Goal: Task Accomplishment & Management: Manage account settings

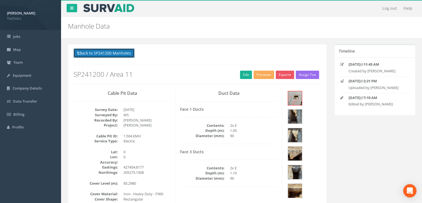
drag, startPoint x: 115, startPoint y: 53, endPoint x: 114, endPoint y: 48, distance: 5.1
click at [114, 48] on div "Back to SP241200 Manholes Back to Map Assign To No Companies Added Export Techn…" at bounding box center [197, 202] width 258 height 317
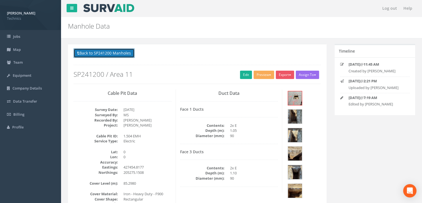
click at [117, 57] on button "Back to SP241200 Manholes" at bounding box center [104, 52] width 61 height 9
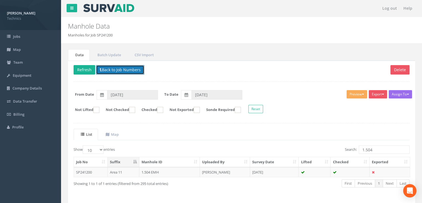
click at [113, 72] on button "Back to Job Numbers" at bounding box center [120, 69] width 48 height 9
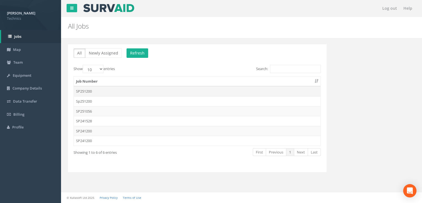
click at [104, 94] on td "SP251200" at bounding box center [197, 91] width 247 height 10
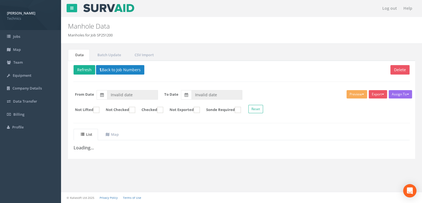
type input "[DATE]"
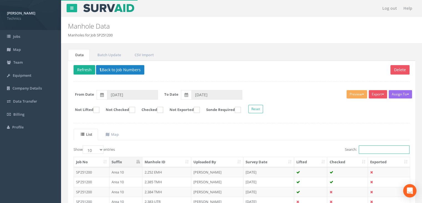
click at [364, 145] on input "Search:" at bounding box center [384, 149] width 51 height 8
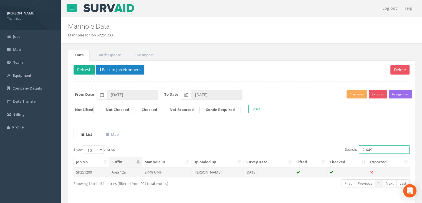
type input "2.449"
click at [248, 168] on td "[DATE]" at bounding box center [268, 172] width 51 height 10
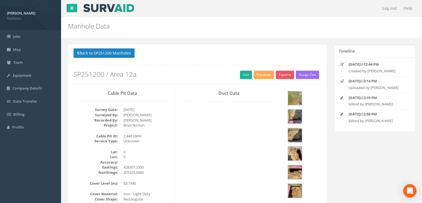
click at [294, 100] on img at bounding box center [295, 98] width 14 height 14
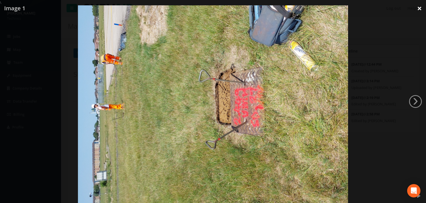
click at [420, 8] on link "×" at bounding box center [419, 8] width 13 height 17
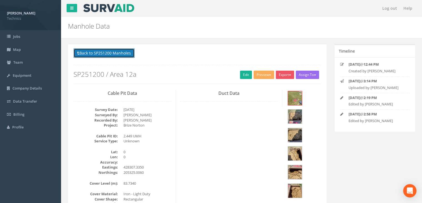
click at [104, 50] on button "Back to SP251200 Manholes" at bounding box center [104, 52] width 61 height 9
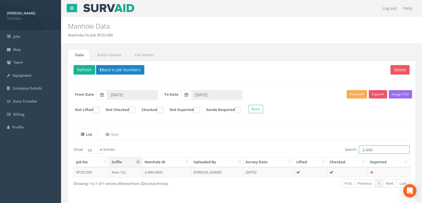
drag, startPoint x: 378, startPoint y: 148, endPoint x: 284, endPoint y: 123, distance: 96.9
click at [337, 147] on div "Search: 2.449" at bounding box center [328, 150] width 164 height 10
click at [118, 68] on button "Back to Job Numbers" at bounding box center [120, 69] width 48 height 9
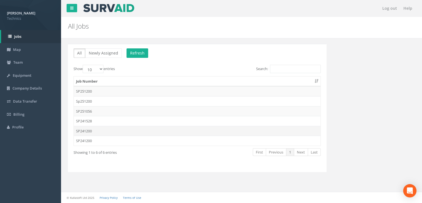
click at [100, 128] on td "SP241200" at bounding box center [197, 131] width 247 height 10
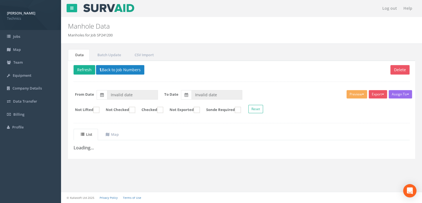
type input "[DATE]"
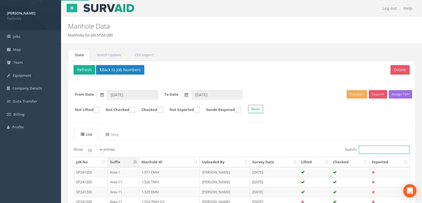
click at [368, 147] on input "Search:" at bounding box center [384, 149] width 51 height 8
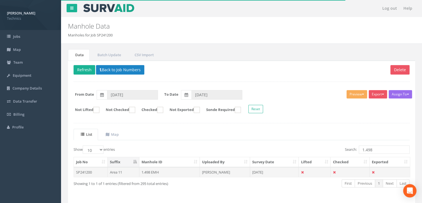
click at [219, 171] on td "[PERSON_NAME]" at bounding box center [225, 172] width 50 height 10
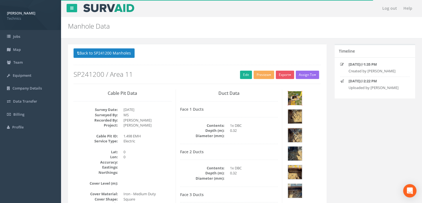
click at [298, 96] on img at bounding box center [295, 98] width 14 height 14
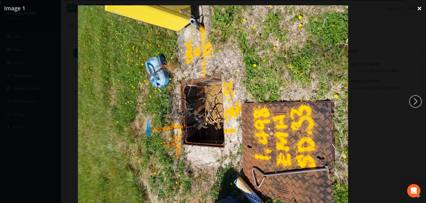
click at [422, 9] on link "×" at bounding box center [419, 8] width 13 height 17
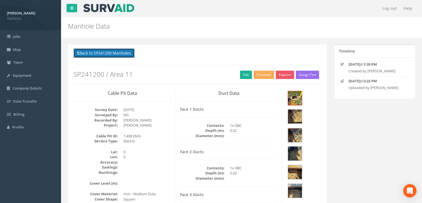
click at [117, 55] on button "Back to SP241200 Manholes" at bounding box center [104, 52] width 61 height 9
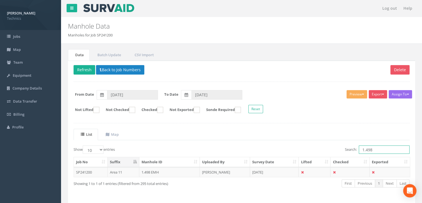
click at [377, 149] on input "1.498" at bounding box center [384, 149] width 51 height 8
click at [281, 171] on td "[DATE]" at bounding box center [274, 172] width 49 height 10
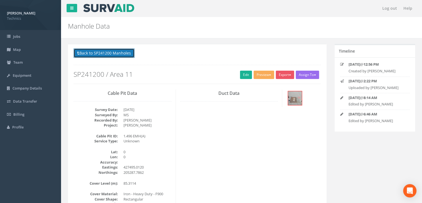
click at [113, 54] on button "Back to SP241200 Manholes" at bounding box center [104, 52] width 61 height 9
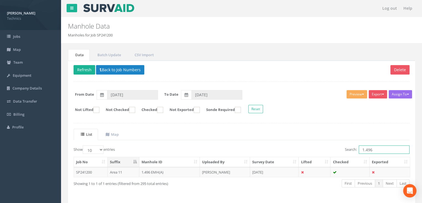
click at [379, 150] on input "1.496" at bounding box center [384, 149] width 51 height 8
type input "1.497"
click at [220, 173] on td "[PERSON_NAME]" at bounding box center [225, 172] width 50 height 10
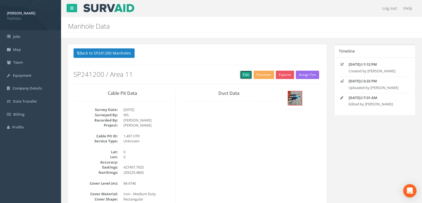
click at [246, 76] on link "Edit" at bounding box center [246, 74] width 12 height 8
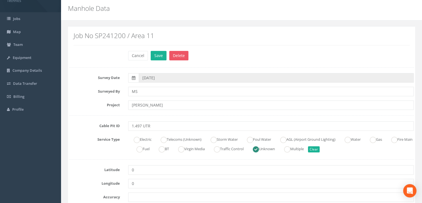
scroll to position [28, 0]
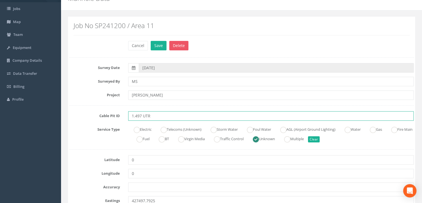
drag, startPoint x: 155, startPoint y: 115, endPoint x: 142, endPoint y: 115, distance: 13.3
click at [142, 115] on input "1.497 UTR" at bounding box center [271, 115] width 286 height 9
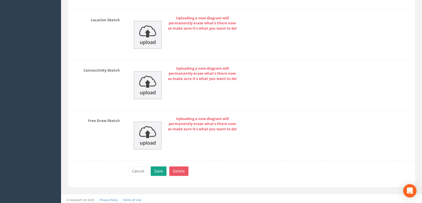
type input "1.497 EMH(A)"
click at [158, 170] on button "Save" at bounding box center [159, 170] width 16 height 9
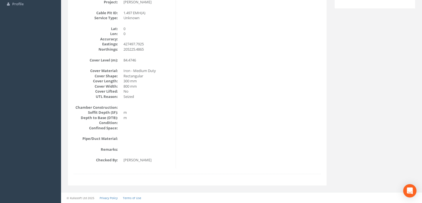
scroll to position [0, 0]
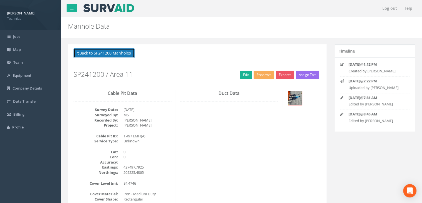
click at [113, 54] on button "Back to SP241200 Manholes" at bounding box center [104, 52] width 61 height 9
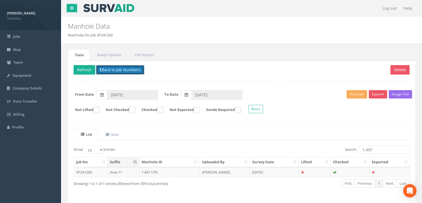
click at [116, 68] on button "Back to Job Numbers" at bounding box center [120, 69] width 48 height 9
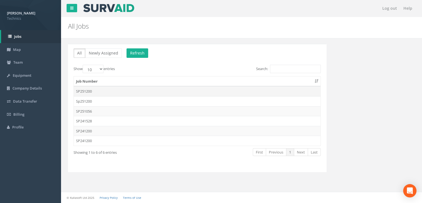
click at [105, 91] on td "SP251200" at bounding box center [197, 91] width 247 height 10
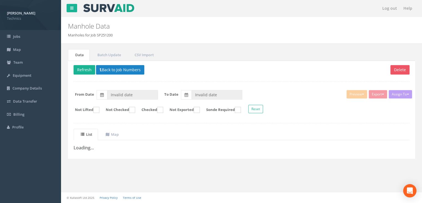
type input "[DATE]"
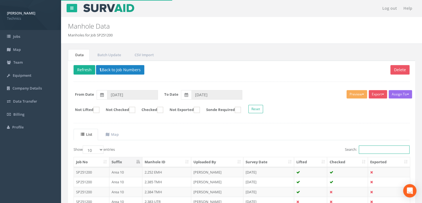
click at [359, 145] on input "Search:" at bounding box center [384, 149] width 51 height 8
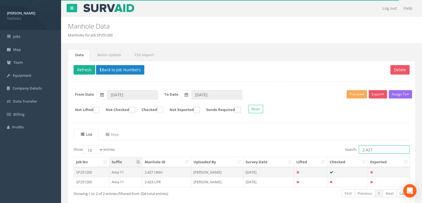
type input "2.427"
click at [225, 170] on td "[PERSON_NAME]" at bounding box center [217, 172] width 52 height 10
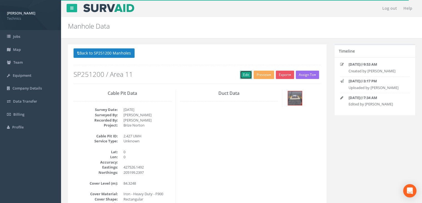
click at [242, 76] on link "Edit" at bounding box center [246, 74] width 12 height 8
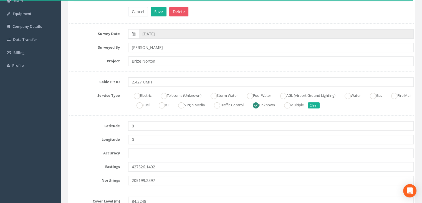
scroll to position [83, 0]
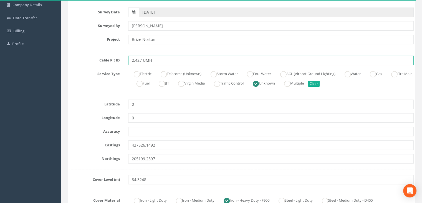
drag, startPoint x: 154, startPoint y: 60, endPoint x: 141, endPoint y: 59, distance: 13.4
click at [141, 59] on input "2.427 UMH" at bounding box center [271, 60] width 286 height 9
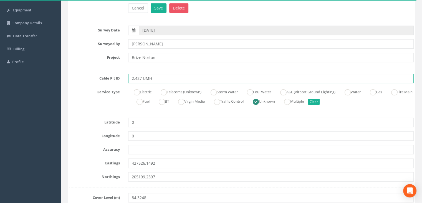
scroll to position [56, 0]
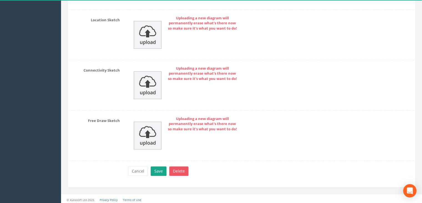
type input "2.427 EMH(A)"
click at [158, 168] on button "Save" at bounding box center [159, 170] width 16 height 9
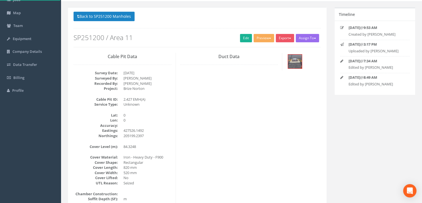
scroll to position [0, 0]
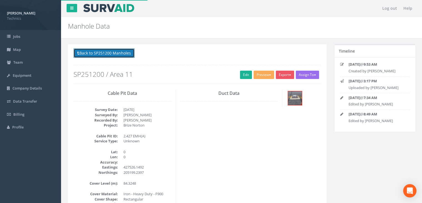
drag, startPoint x: 115, startPoint y: 55, endPoint x: 140, endPoint y: 61, distance: 25.9
click at [114, 55] on button "Back to SP251200 Manholes" at bounding box center [104, 52] width 61 height 9
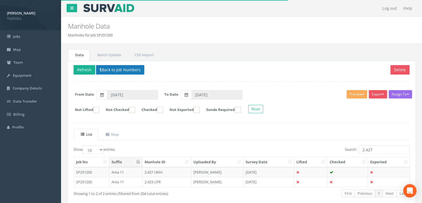
click at [110, 64] on div "Delete Refresh Back to Job Numbers Assign To No Companies Added Export Technics…" at bounding box center [241, 137] width 347 height 152
click at [112, 66] on button "Back to Job Numbers" at bounding box center [120, 69] width 48 height 9
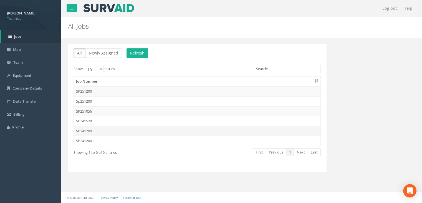
click at [95, 131] on td "SP241200" at bounding box center [197, 131] width 247 height 10
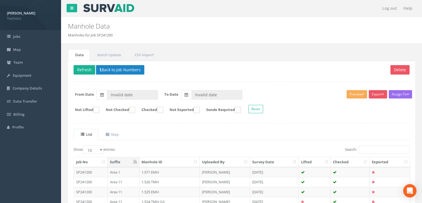
type input "[DATE]"
drag, startPoint x: 372, startPoint y: 145, endPoint x: 369, endPoint y: 145, distance: 3.1
click at [371, 145] on input "Search:" at bounding box center [384, 149] width 51 height 8
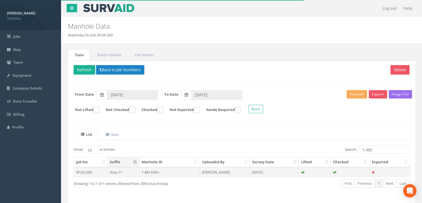
click at [281, 167] on td "[DATE]" at bounding box center [274, 172] width 49 height 10
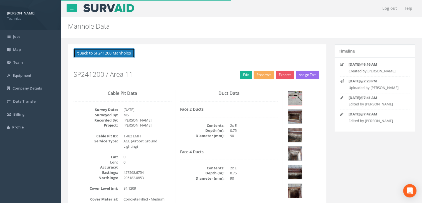
click at [125, 55] on button "Back to SP241200 Manholes" at bounding box center [104, 52] width 61 height 9
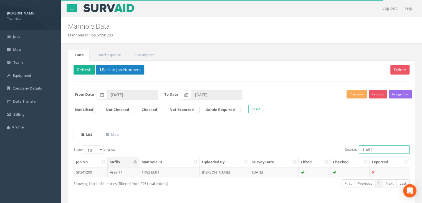
click at [373, 149] on input "1.482" at bounding box center [384, 149] width 51 height 8
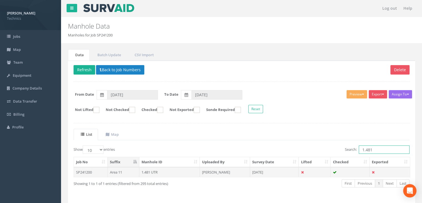
type input "1.481"
click at [266, 171] on td "[DATE]" at bounding box center [274, 172] width 49 height 10
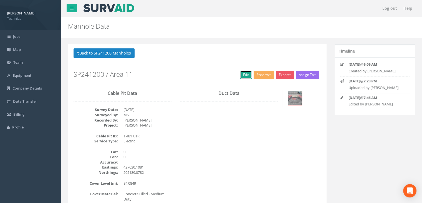
click at [242, 74] on link "Edit" at bounding box center [246, 74] width 12 height 8
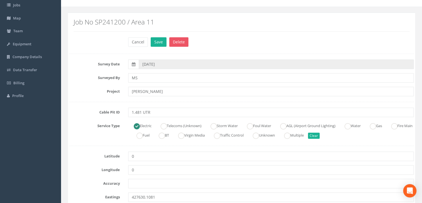
scroll to position [56, 0]
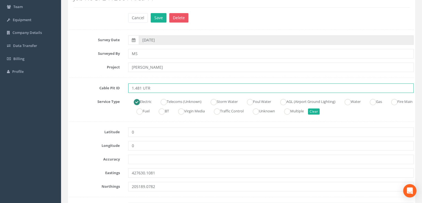
drag, startPoint x: 158, startPoint y: 89, endPoint x: 142, endPoint y: 87, distance: 16.2
click at [142, 87] on input "1.481 UTR" at bounding box center [271, 87] width 286 height 9
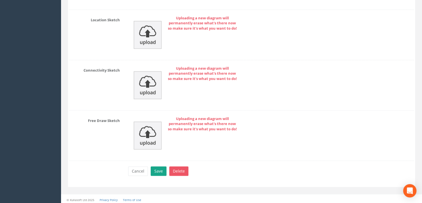
type input "1.481 EMH(A)"
click at [156, 166] on button "Save" at bounding box center [159, 170] width 16 height 9
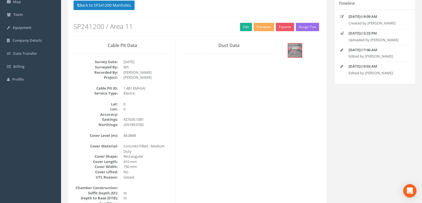
scroll to position [45, 0]
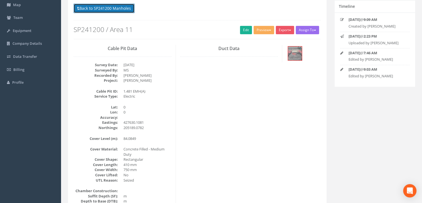
click at [130, 8] on button "Back to SP241200 Manholes" at bounding box center [104, 8] width 61 height 9
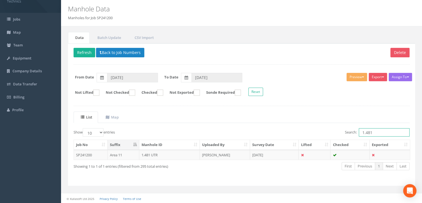
click at [384, 131] on input "1.481" at bounding box center [384, 132] width 51 height 8
type input "1.479"
click at [220, 154] on td "[PERSON_NAME]" at bounding box center [225, 155] width 50 height 10
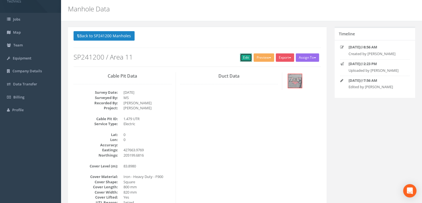
click at [241, 59] on link "Edit" at bounding box center [246, 57] width 12 height 8
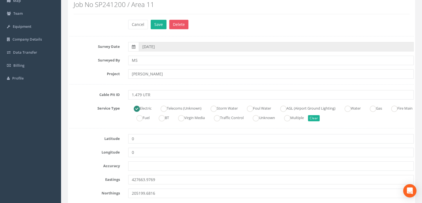
scroll to position [73, 0]
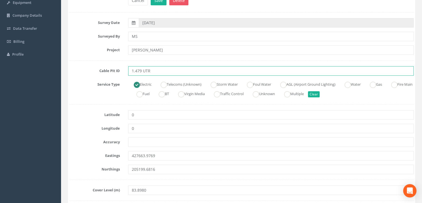
drag, startPoint x: 154, startPoint y: 68, endPoint x: 143, endPoint y: 71, distance: 11.2
click at [143, 71] on input "1.479 UTR" at bounding box center [271, 70] width 286 height 9
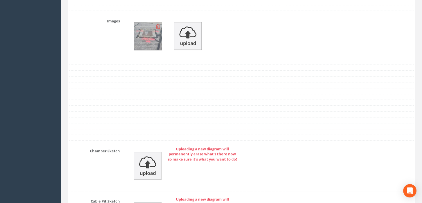
scroll to position [618, 0]
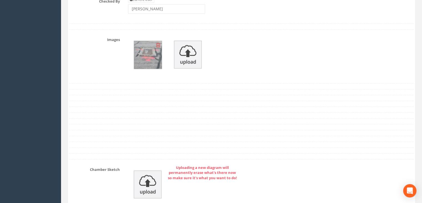
type input "1.479 EMH(A)"
click at [150, 55] on img at bounding box center [148, 55] width 28 height 28
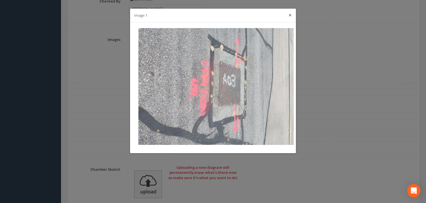
click at [289, 18] on button "×" at bounding box center [290, 15] width 3 height 6
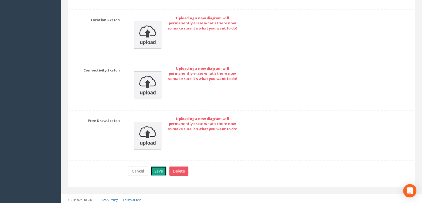
click at [160, 172] on button "Save" at bounding box center [159, 170] width 16 height 9
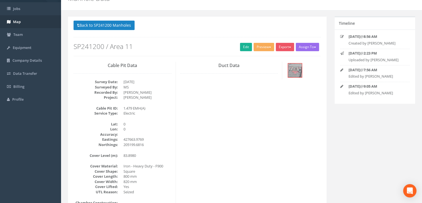
scroll to position [0, 0]
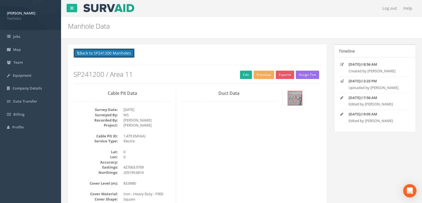
click at [98, 54] on button "Back to SP241200 Manholes" at bounding box center [104, 52] width 61 height 9
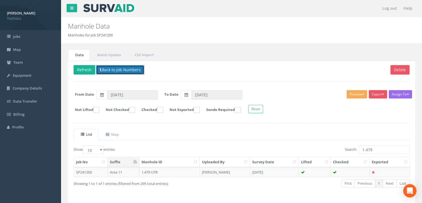
click at [119, 67] on button "Back to Job Numbers" at bounding box center [120, 69] width 48 height 9
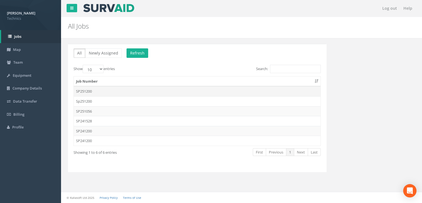
click at [102, 93] on td "SP251200" at bounding box center [197, 91] width 247 height 10
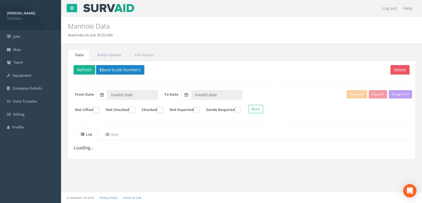
type input "[DATE]"
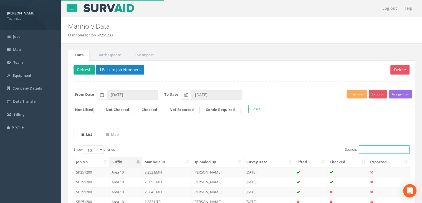
click at [363, 147] on input "Search:" at bounding box center [384, 149] width 51 height 8
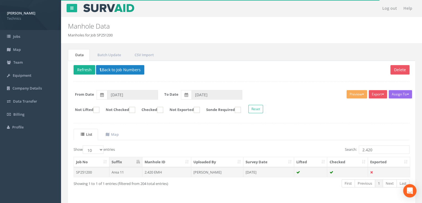
click at [212, 170] on td "[PERSON_NAME]" at bounding box center [217, 172] width 52 height 10
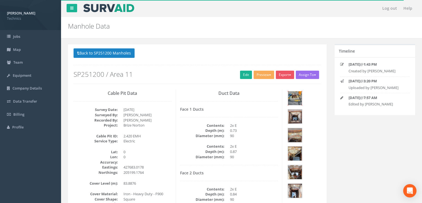
click at [298, 94] on img at bounding box center [295, 98] width 14 height 14
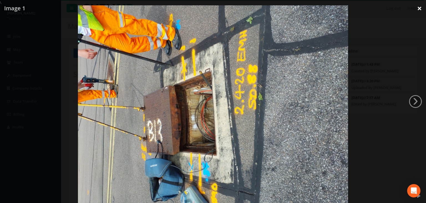
click at [416, 8] on link "×" at bounding box center [419, 8] width 13 height 17
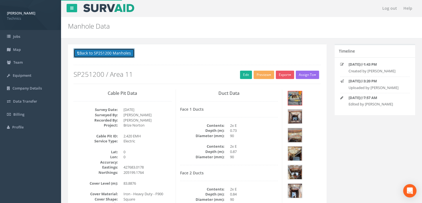
click at [119, 54] on button "Back to SP251200 Manholes" at bounding box center [104, 52] width 61 height 9
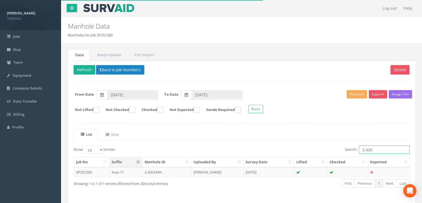
click at [388, 147] on input "2.420" at bounding box center [384, 149] width 51 height 8
type input "2.421"
click at [196, 170] on td "[PERSON_NAME]" at bounding box center [217, 172] width 52 height 10
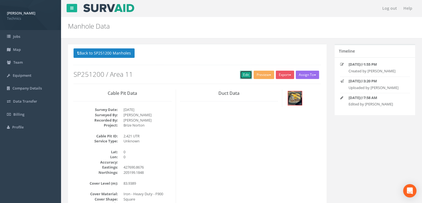
click at [242, 75] on link "Edit" at bounding box center [246, 74] width 12 height 8
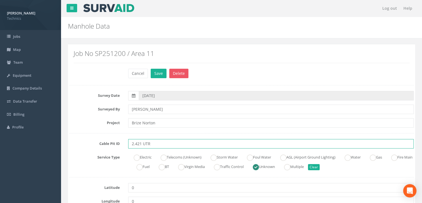
drag, startPoint x: 162, startPoint y: 142, endPoint x: 143, endPoint y: 143, distance: 19.2
click at [143, 143] on input "2.421 UTR" at bounding box center [271, 143] width 286 height 9
type input "2.421 EMH(A)"
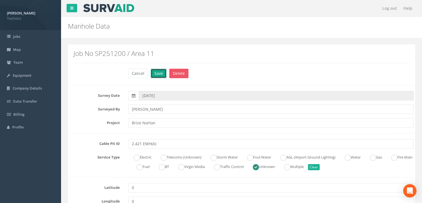
click at [154, 71] on button "Save" at bounding box center [159, 73] width 16 height 9
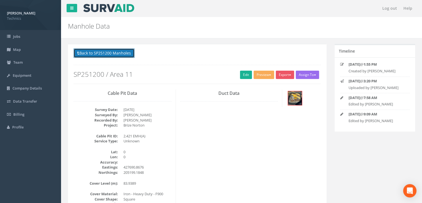
click at [125, 56] on button "Back to SP251200 Manholes" at bounding box center [104, 52] width 61 height 9
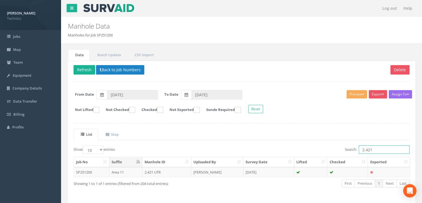
click at [375, 149] on input "2.421" at bounding box center [384, 149] width 51 height 8
type input "2.422"
click at [273, 170] on td "[DATE]" at bounding box center [268, 172] width 51 height 10
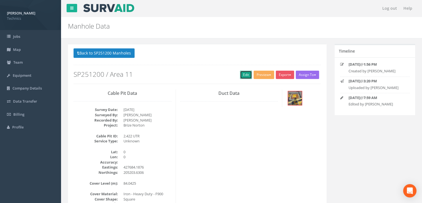
click at [247, 77] on link "Edit" at bounding box center [246, 74] width 12 height 8
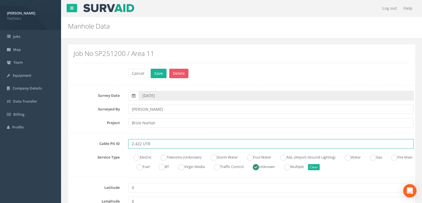
drag, startPoint x: 157, startPoint y: 141, endPoint x: 144, endPoint y: 145, distance: 13.8
click at [144, 145] on input "2.422 UTR" at bounding box center [271, 143] width 286 height 9
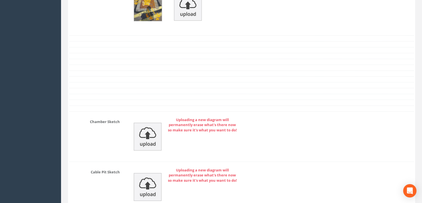
scroll to position [555, 0]
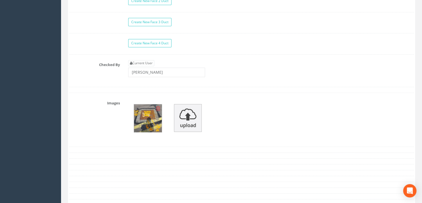
type input "2.422 EMH(A)"
click at [141, 128] on img at bounding box center [148, 118] width 28 height 28
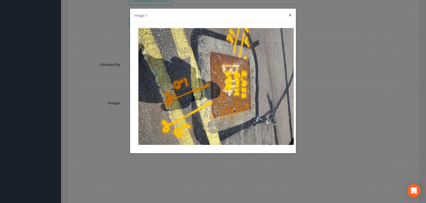
click at [290, 14] on button "×" at bounding box center [290, 15] width 3 height 6
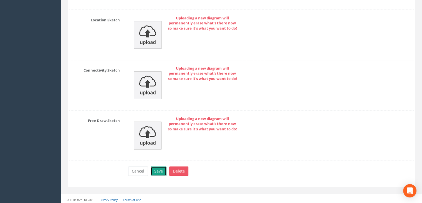
click at [160, 170] on button "Save" at bounding box center [159, 170] width 16 height 9
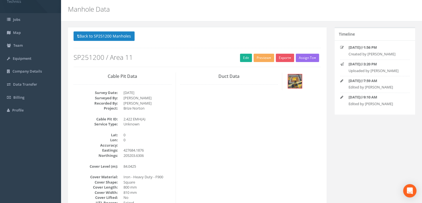
scroll to position [0, 0]
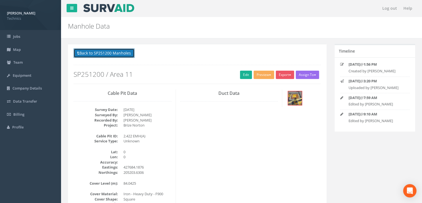
click at [119, 52] on button "Back to SP251200 Manholes" at bounding box center [104, 52] width 61 height 9
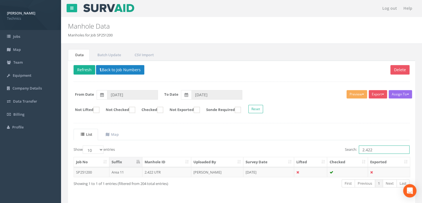
drag, startPoint x: 364, startPoint y: 151, endPoint x: 341, endPoint y: 152, distance: 22.5
click at [342, 152] on div "Search: 2.422" at bounding box center [328, 150] width 164 height 10
type input "1.500"
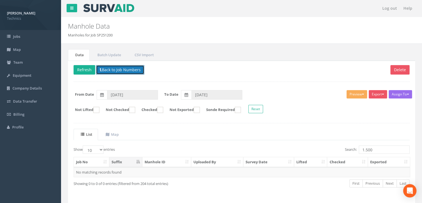
click at [104, 68] on button "Back to Job Numbers" at bounding box center [120, 69] width 48 height 9
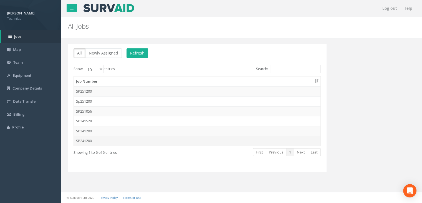
click at [94, 139] on td "SP241200" at bounding box center [197, 140] width 247 height 10
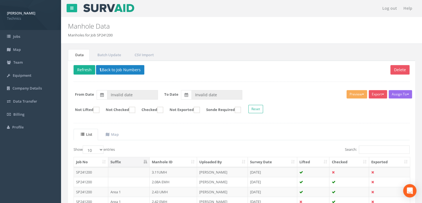
type input "[DATE]"
click at [375, 150] on input "Search:" at bounding box center [384, 149] width 51 height 8
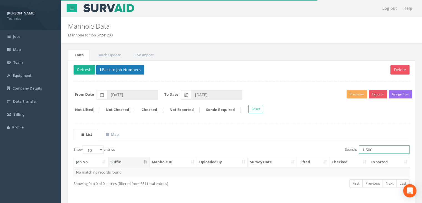
type input "1.500"
click at [115, 70] on button "Back to Job Numbers" at bounding box center [120, 69] width 48 height 9
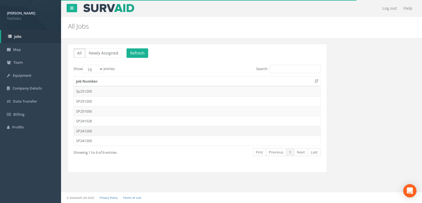
click at [96, 131] on td "SP241200" at bounding box center [197, 131] width 247 height 10
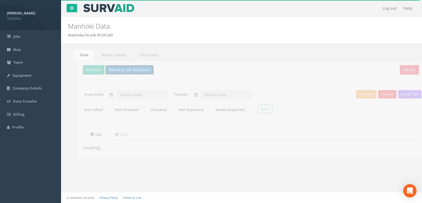
click at [133, 69] on button "Back to Job Numbers" at bounding box center [120, 69] width 48 height 9
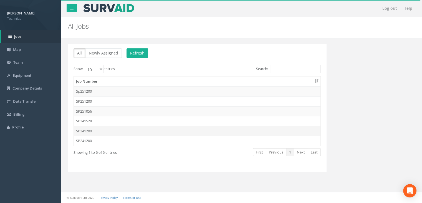
click at [99, 129] on td "SP241200" at bounding box center [197, 131] width 247 height 10
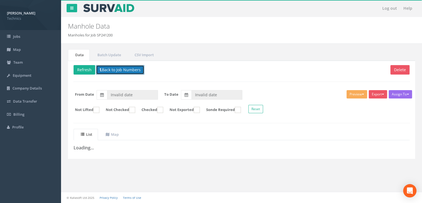
click at [134, 70] on button "Back to Job Numbers" at bounding box center [120, 69] width 48 height 9
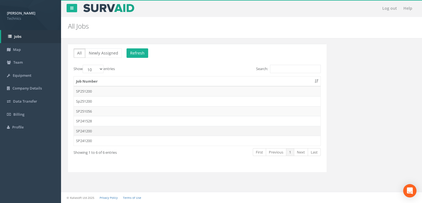
click at [97, 131] on td "SP241200" at bounding box center [197, 131] width 247 height 10
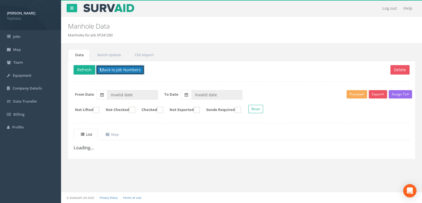
click at [112, 66] on button "Back to Job Numbers" at bounding box center [120, 69] width 48 height 9
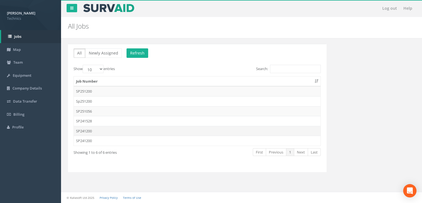
click at [98, 128] on td "SP241200" at bounding box center [197, 131] width 247 height 10
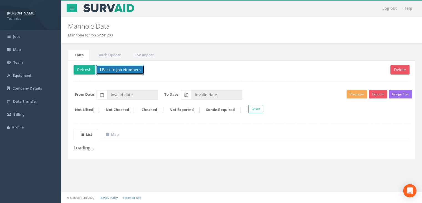
click at [132, 70] on button "Back to Job Numbers" at bounding box center [120, 69] width 48 height 9
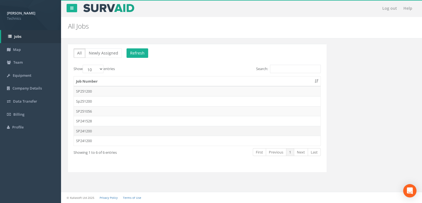
click at [102, 132] on td "SP241200" at bounding box center [197, 131] width 247 height 10
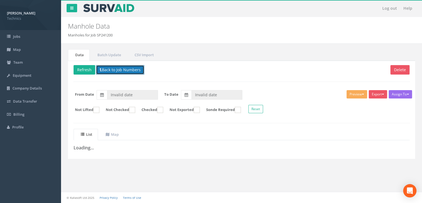
click at [116, 66] on button "Back to Job Numbers" at bounding box center [120, 69] width 48 height 9
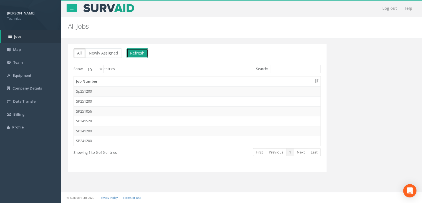
click at [131, 56] on button "Refresh" at bounding box center [138, 52] width 22 height 9
click at [95, 131] on td "SP241200" at bounding box center [197, 131] width 247 height 10
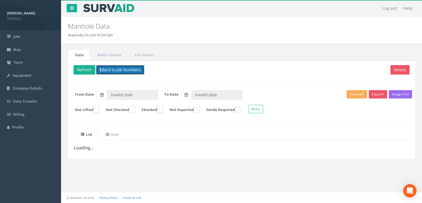
click at [124, 70] on button "Back to Job Numbers" at bounding box center [120, 69] width 48 height 9
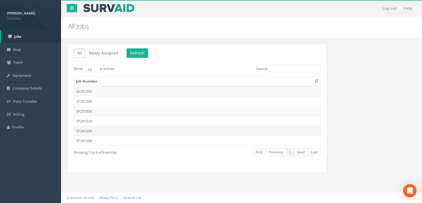
click at [97, 130] on td "SP241200" at bounding box center [197, 131] width 247 height 10
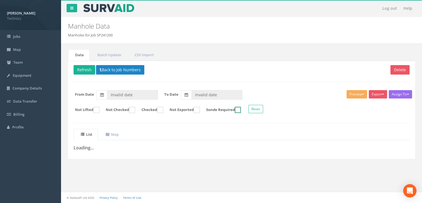
type input "[DATE]"
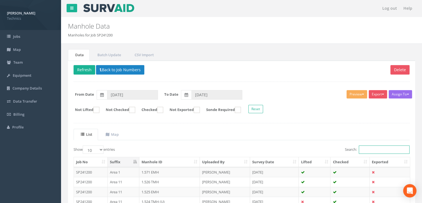
click at [362, 148] on input "Search:" at bounding box center [384, 149] width 51 height 8
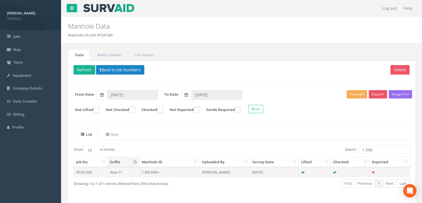
click at [221, 173] on td "[PERSON_NAME]" at bounding box center [225, 172] width 50 height 10
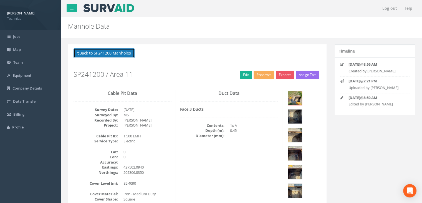
click at [125, 50] on button "Back to SP241200 Manholes" at bounding box center [104, 52] width 61 height 9
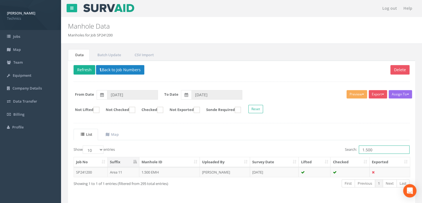
click at [377, 149] on input "1.500" at bounding box center [384, 149] width 51 height 8
click at [271, 171] on td "[DATE]" at bounding box center [274, 172] width 49 height 10
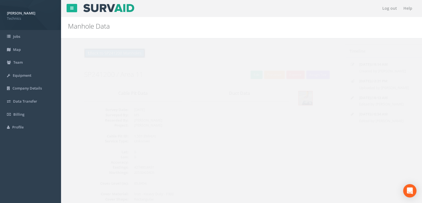
click at [129, 54] on button "Back to SP241200 Manholes" at bounding box center [104, 52] width 61 height 9
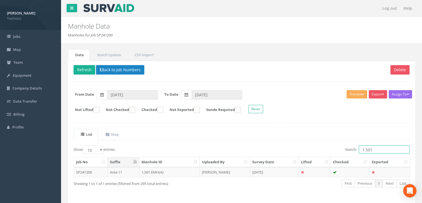
click at [383, 149] on input "1.501" at bounding box center [384, 149] width 51 height 8
type input "1.498"
click at [262, 173] on td "[DATE]" at bounding box center [274, 172] width 49 height 10
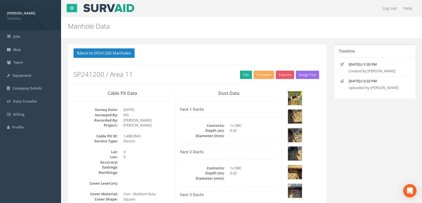
click at [293, 96] on img at bounding box center [295, 98] width 14 height 14
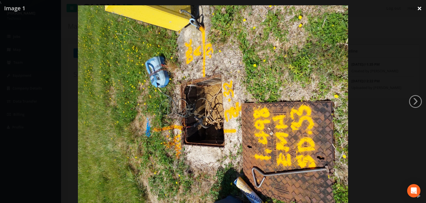
click at [422, 7] on link "×" at bounding box center [419, 8] width 13 height 17
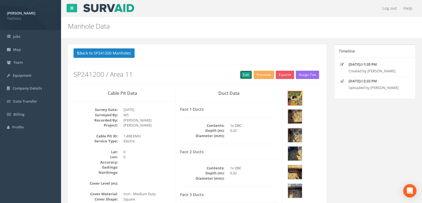
click at [244, 75] on link "Edit" at bounding box center [246, 74] width 12 height 8
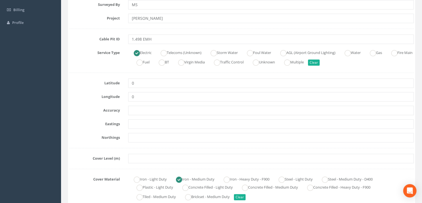
scroll to position [167, 0]
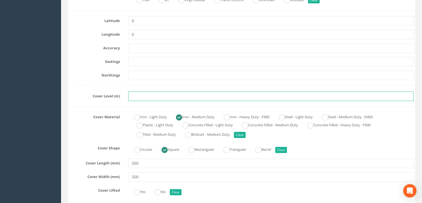
click at [142, 96] on input "text" at bounding box center [271, 95] width 286 height 9
paste input "84.6100"
type input "84.6100"
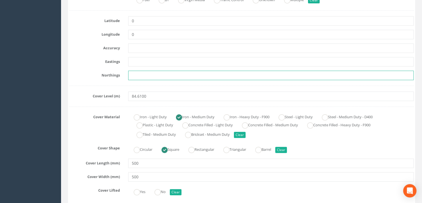
click at [142, 75] on input "text" at bounding box center [271, 74] width 286 height 9
paste input "205276.0540"
type input "205276.0540"
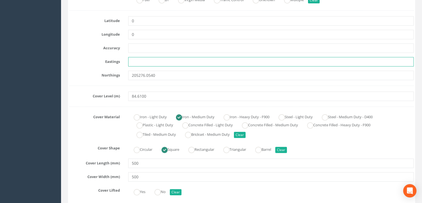
click at [141, 62] on input "text" at bounding box center [271, 61] width 286 height 9
paste input "427524.3950"
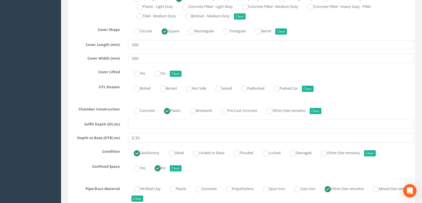
scroll to position [361, 0]
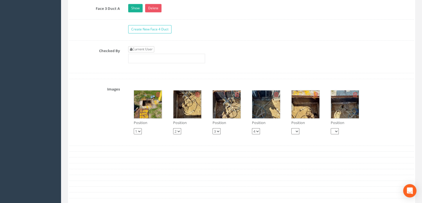
type input "427524.3950"
click at [145, 47] on link "Current User" at bounding box center [141, 49] width 26 height 6
type input "[PERSON_NAME]"
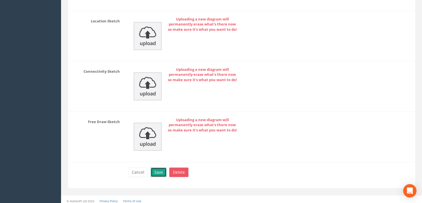
click at [159, 168] on button "Save" at bounding box center [159, 171] width 16 height 9
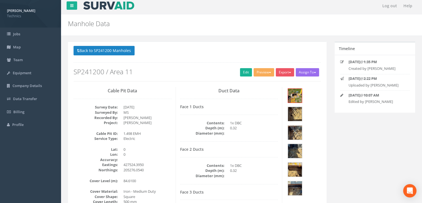
scroll to position [0, 0]
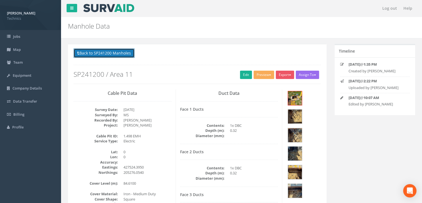
click at [98, 53] on button "Back to SP241200 Manholes" at bounding box center [104, 52] width 61 height 9
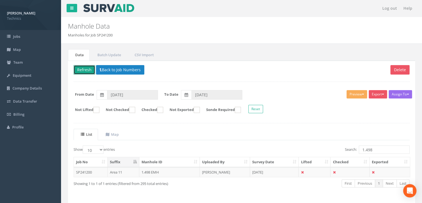
click at [88, 70] on button "Refresh" at bounding box center [85, 69] width 22 height 9
click at [214, 174] on td "[PERSON_NAME]" at bounding box center [225, 172] width 50 height 10
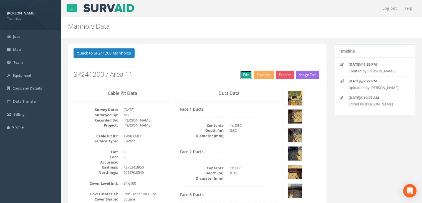
click at [243, 74] on link "Edit" at bounding box center [246, 74] width 12 height 8
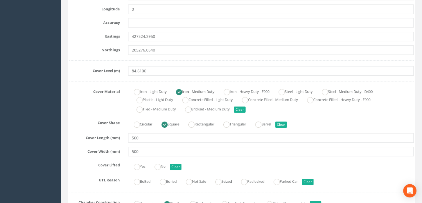
scroll to position [222, 0]
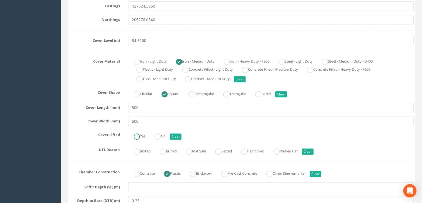
click at [135, 135] on ins at bounding box center [137, 136] width 6 height 6
radio input "true"
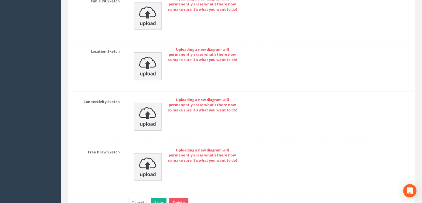
scroll to position [922, 0]
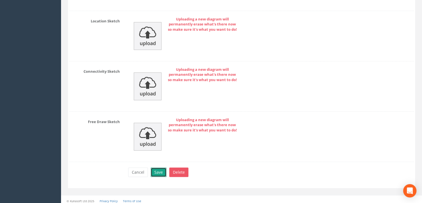
click at [158, 167] on button "Save" at bounding box center [159, 171] width 16 height 9
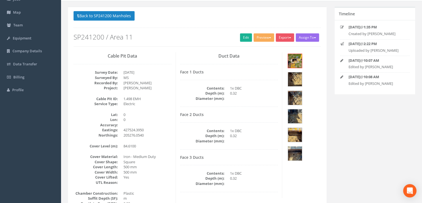
scroll to position [9, 0]
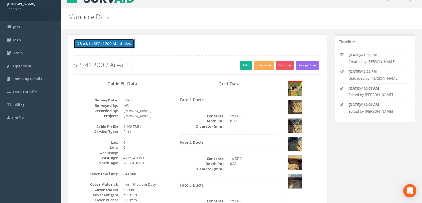
click at [118, 45] on button "Back to SP241200 Manholes" at bounding box center [104, 43] width 61 height 9
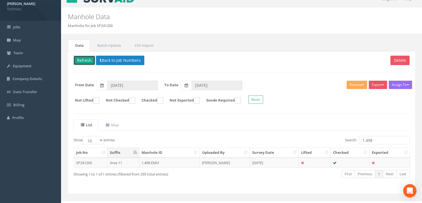
click at [85, 60] on button "Refresh" at bounding box center [85, 60] width 22 height 9
click at [114, 59] on button "Back to Job Numbers" at bounding box center [120, 60] width 48 height 9
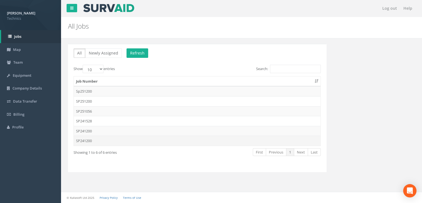
click at [135, 142] on td "SP241200" at bounding box center [197, 140] width 247 height 10
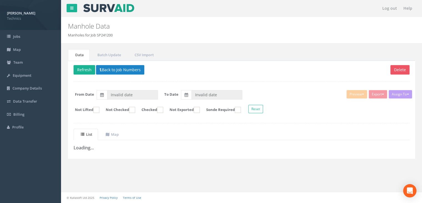
type input "[DATE]"
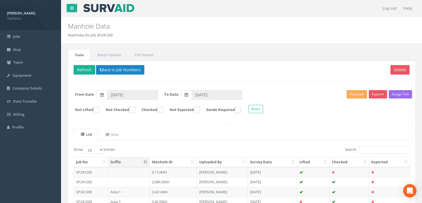
scroll to position [9, 0]
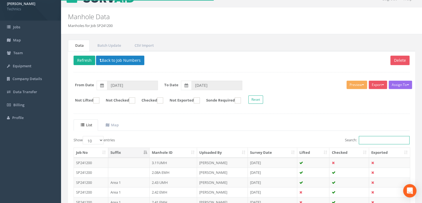
click at [379, 141] on input "Search:" at bounding box center [384, 140] width 51 height 8
type input "."
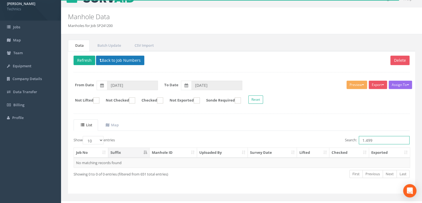
type input "1.499"
click at [112, 59] on button "Back to Job Numbers" at bounding box center [120, 60] width 48 height 9
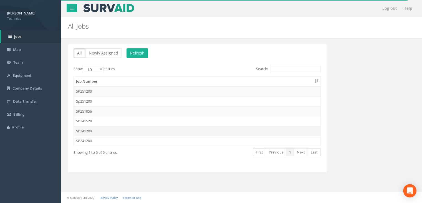
click at [88, 128] on td "SP241200" at bounding box center [197, 131] width 247 height 10
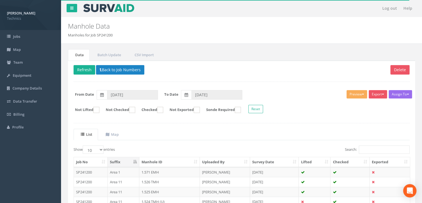
scroll to position [9, 0]
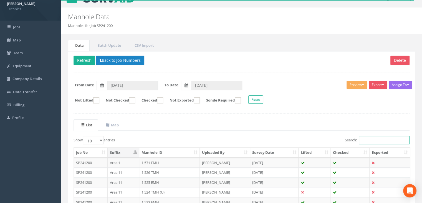
click at [374, 141] on input "Search:" at bounding box center [384, 140] width 51 height 8
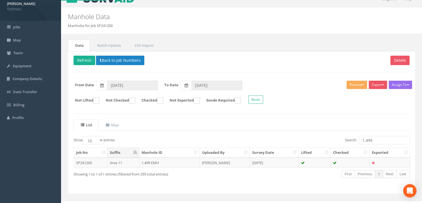
click at [113, 66] on div "Delete Refresh Back to Job Numbers Assign To No Companies Added Export Technics…" at bounding box center [241, 122] width 347 height 142
click at [377, 141] on input "1.499" at bounding box center [384, 140] width 51 height 8
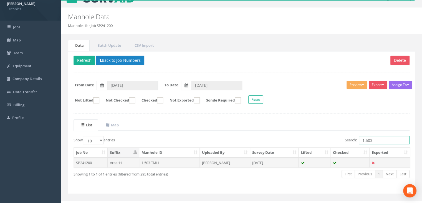
type input "1.503"
click at [218, 163] on td "[PERSON_NAME]" at bounding box center [225, 162] width 50 height 10
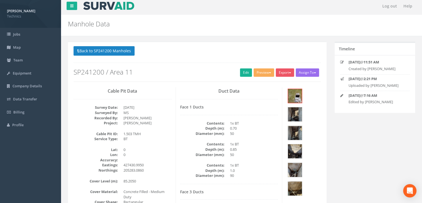
scroll to position [0, 0]
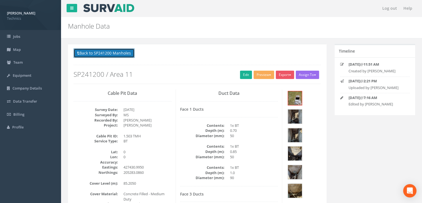
click at [95, 48] on button "Back to SP241200 Manholes" at bounding box center [104, 52] width 61 height 9
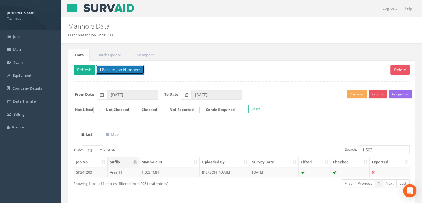
click at [110, 68] on button "Back to Job Numbers" at bounding box center [120, 69] width 48 height 9
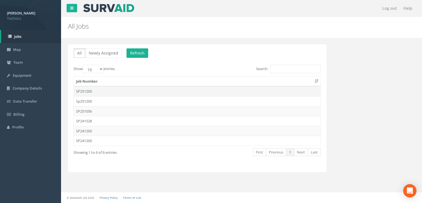
click at [99, 94] on td "SP251200" at bounding box center [197, 91] width 247 height 10
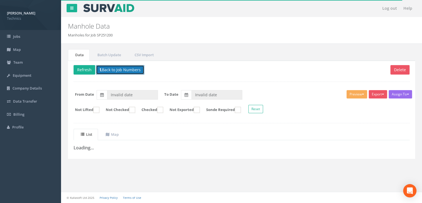
click at [121, 71] on button "Back to Job Numbers" at bounding box center [120, 69] width 48 height 9
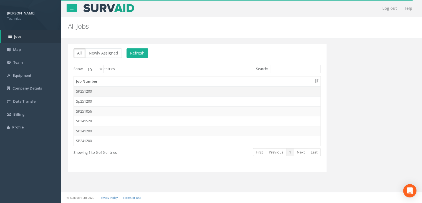
click at [101, 88] on td "SP251200" at bounding box center [197, 91] width 247 height 10
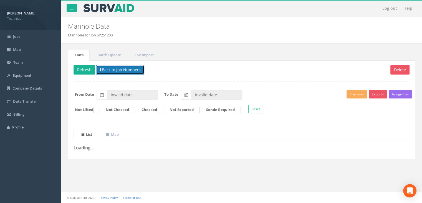
click at [132, 70] on button "Back to Job Numbers" at bounding box center [120, 69] width 48 height 9
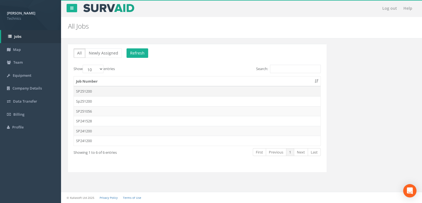
click at [110, 89] on td "SP251200" at bounding box center [197, 91] width 247 height 10
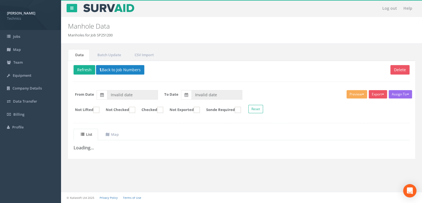
type input "[DATE]"
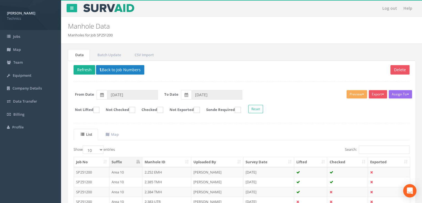
drag, startPoint x: 376, startPoint y: 155, endPoint x: 377, endPoint y: 150, distance: 5.1
click at [377, 148] on input "Search:" at bounding box center [384, 149] width 51 height 8
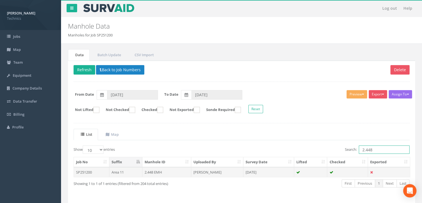
type input "2.448"
click at [214, 172] on td "[PERSON_NAME]" at bounding box center [217, 172] width 52 height 10
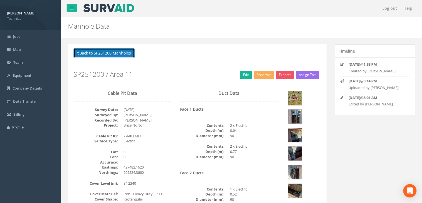
click at [127, 54] on button "Back to SP251200 Manholes" at bounding box center [104, 52] width 61 height 9
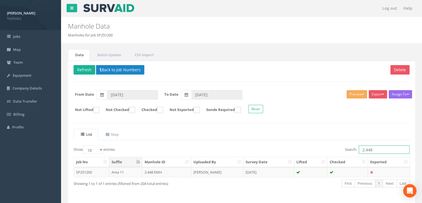
drag, startPoint x: 380, startPoint y: 150, endPoint x: 361, endPoint y: 150, distance: 19.4
click at [361, 150] on input "2.448" at bounding box center [384, 149] width 51 height 8
click at [132, 69] on button "Back to Job Numbers" at bounding box center [120, 69] width 48 height 9
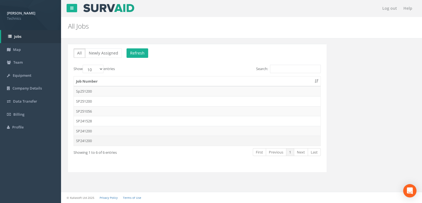
click at [94, 141] on td "SP241200" at bounding box center [197, 140] width 247 height 10
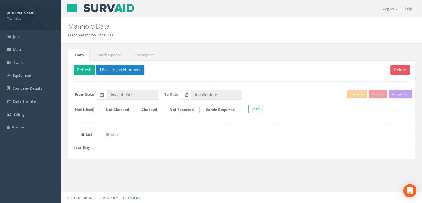
type input "[DATE]"
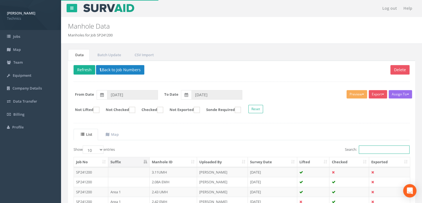
click at [369, 148] on input "Search:" at bounding box center [384, 149] width 51 height 8
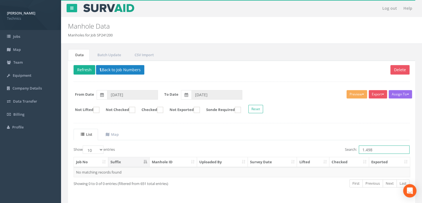
click at [387, 147] on input "1.498" at bounding box center [384, 149] width 51 height 8
type input "1.492"
click at [119, 66] on button "Back to Job Numbers" at bounding box center [120, 69] width 48 height 9
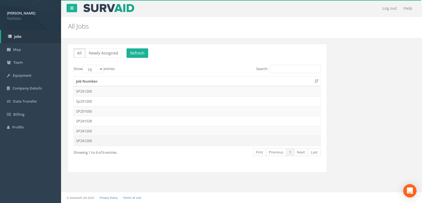
click at [101, 137] on td "SP241200" at bounding box center [197, 140] width 247 height 10
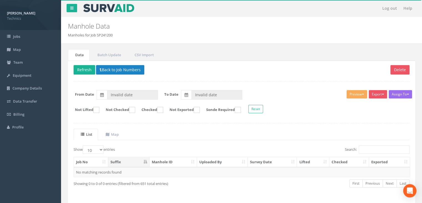
type input "[DATE]"
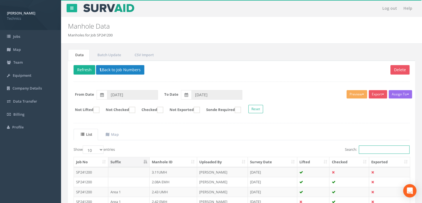
click at [371, 149] on input "Search:" at bounding box center [384, 149] width 51 height 8
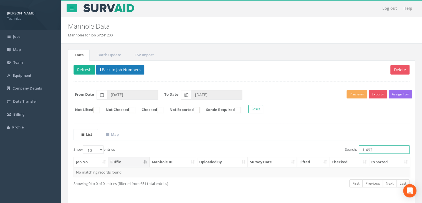
type input "1.492"
click at [108, 69] on button "Back to Job Numbers" at bounding box center [120, 69] width 48 height 9
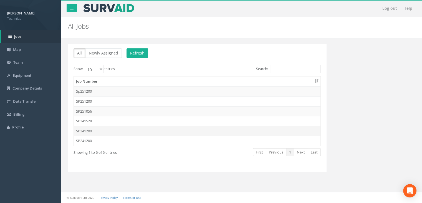
click at [100, 133] on td "SP241200" at bounding box center [197, 131] width 247 height 10
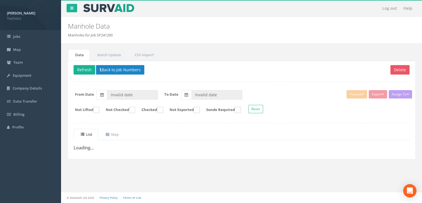
type input "[DATE]"
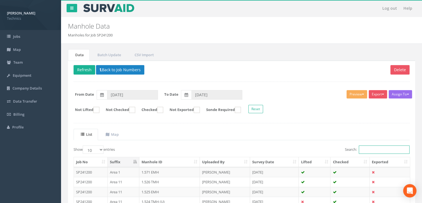
click at [373, 152] on input "Search:" at bounding box center [384, 149] width 51 height 8
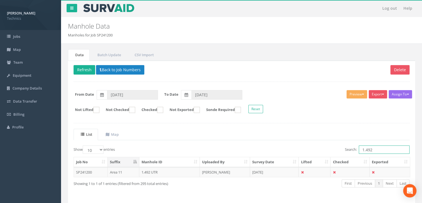
type input "1.492"
click at [223, 165] on th "Uploaded By" at bounding box center [225, 162] width 50 height 10
click at [218, 169] on td "[PERSON_NAME]" at bounding box center [225, 172] width 50 height 10
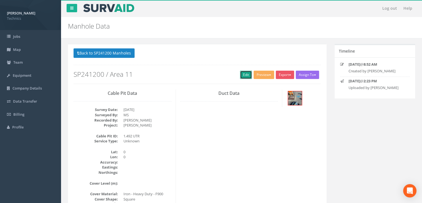
click at [245, 74] on link "Edit" at bounding box center [246, 74] width 12 height 8
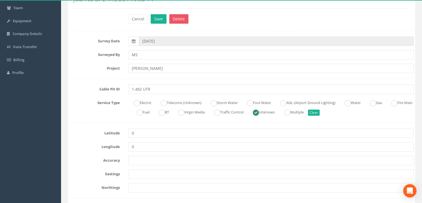
scroll to position [56, 0]
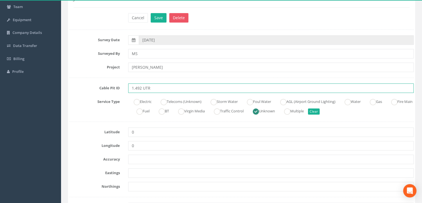
drag, startPoint x: 165, startPoint y: 90, endPoint x: 143, endPoint y: 89, distance: 22.3
click at [143, 89] on input "1.492 UTR" at bounding box center [271, 87] width 286 height 9
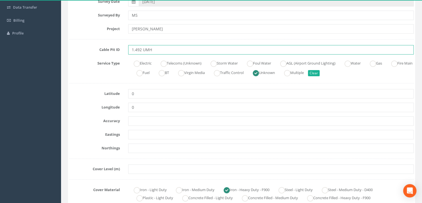
scroll to position [139, 0]
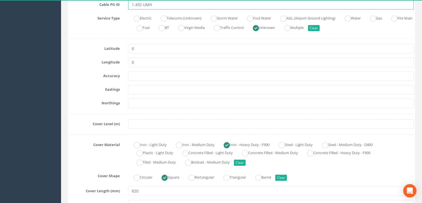
type input "1.492 UMH"
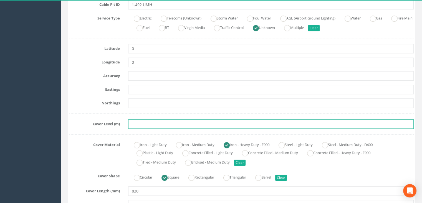
click at [135, 122] on input "text" at bounding box center [271, 123] width 286 height 9
paste input "86.0319"
type input "86.0319"
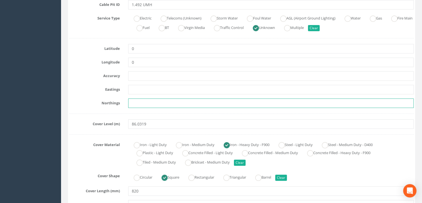
click at [140, 103] on input "text" at bounding box center [271, 102] width 286 height 9
paste input "205338.2831"
type input "205338.2831"
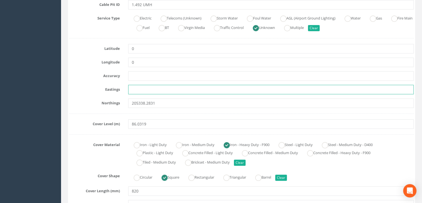
click at [137, 90] on input "text" at bounding box center [271, 89] width 286 height 9
paste input "427629.5489"
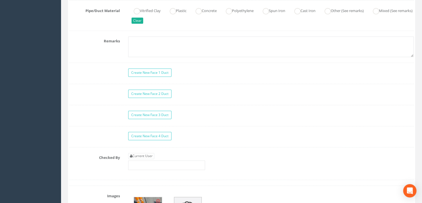
scroll to position [472, 0]
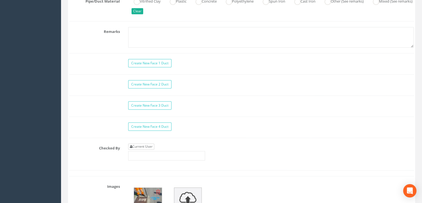
type input "427629.5489"
click at [146, 145] on link "Current User" at bounding box center [141, 146] width 26 height 6
type input "[PERSON_NAME]"
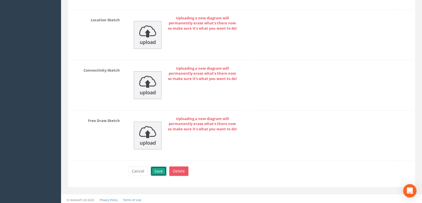
click at [158, 169] on button "Save" at bounding box center [159, 170] width 16 height 9
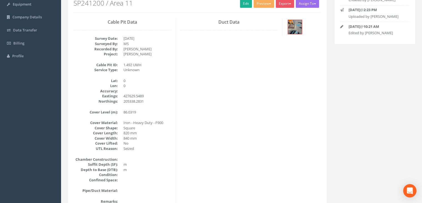
scroll to position [0, 0]
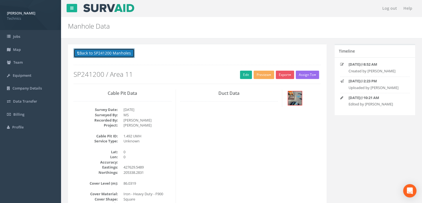
click at [115, 54] on button "Back to SP241200 Manholes" at bounding box center [104, 52] width 61 height 9
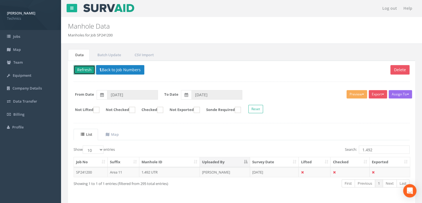
click at [87, 70] on button "Refresh" at bounding box center [85, 69] width 22 height 9
click at [119, 70] on button "Back to Job Numbers" at bounding box center [120, 69] width 48 height 9
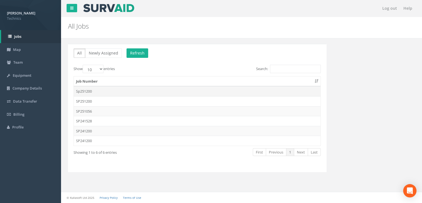
click at [107, 90] on td "Sp251200" at bounding box center [197, 91] width 247 height 10
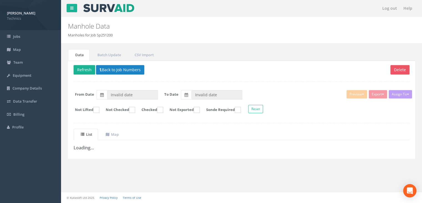
type input "[DATE]"
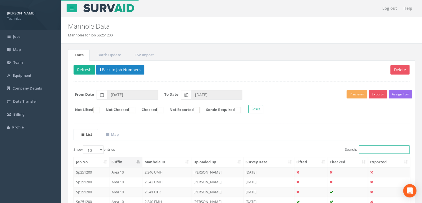
click at [371, 147] on input "Search:" at bounding box center [384, 149] width 51 height 8
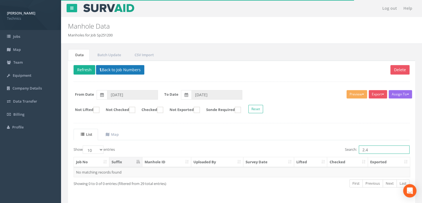
type input "2.4"
click at [129, 68] on button "Back to Job Numbers" at bounding box center [120, 69] width 48 height 9
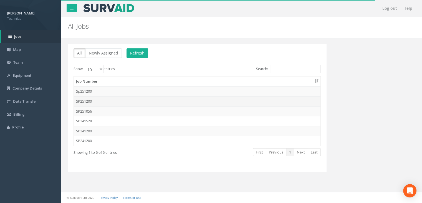
click at [99, 98] on td "SP251200" at bounding box center [197, 101] width 247 height 10
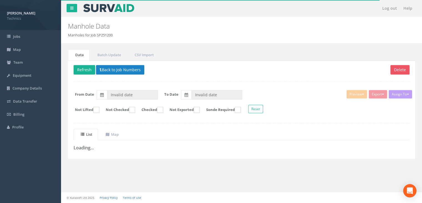
type input "[DATE]"
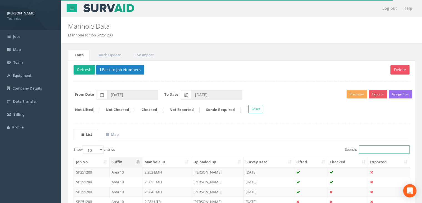
click at [377, 145] on input "Search:" at bounding box center [384, 149] width 51 height 8
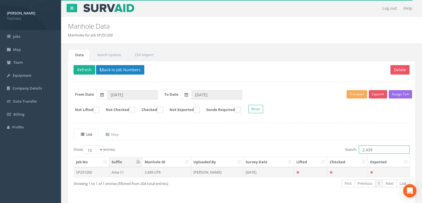
type input "2.439"
click at [214, 171] on td "[PERSON_NAME]" at bounding box center [217, 172] width 52 height 10
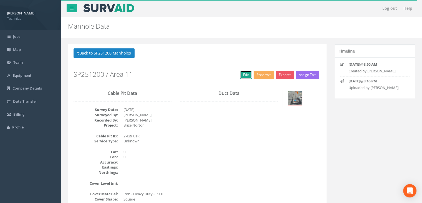
click at [244, 73] on link "Edit" at bounding box center [246, 74] width 12 height 8
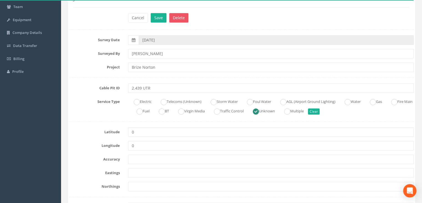
scroll to position [83, 0]
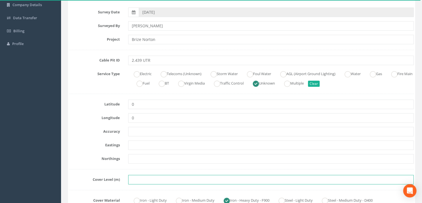
click at [137, 176] on input "text" at bounding box center [271, 179] width 286 height 9
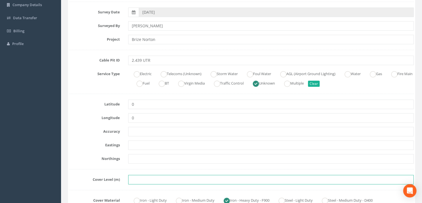
paste input "85.7700"
type input "85.7700"
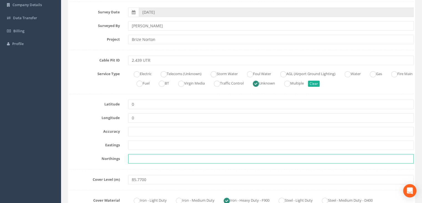
click at [155, 161] on input "text" at bounding box center [271, 158] width 286 height 9
paste input "205327.4370"
type input "205327.4370"
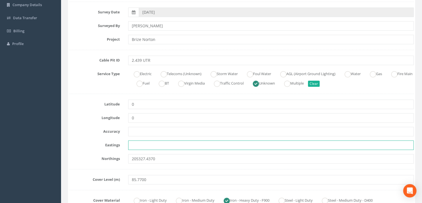
click at [150, 148] on input "text" at bounding box center [271, 144] width 286 height 9
paste input "427634.8750"
type input "427634.8750"
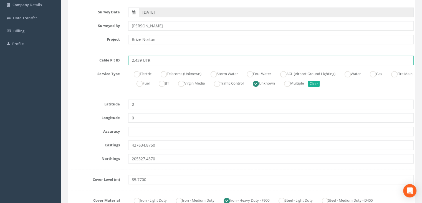
drag, startPoint x: 157, startPoint y: 57, endPoint x: 144, endPoint y: 63, distance: 14.8
click at [144, 63] on input "2.439 UTR" at bounding box center [271, 60] width 286 height 9
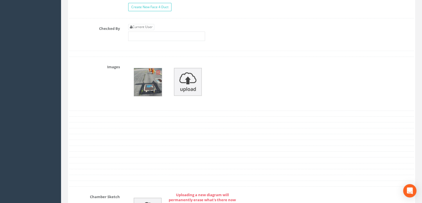
scroll to position [611, 0]
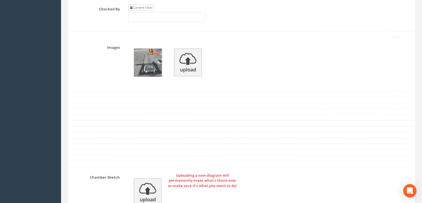
type input "2.439 UMH"
click at [142, 4] on link "Current User" at bounding box center [141, 7] width 26 height 6
type input "[PERSON_NAME]"
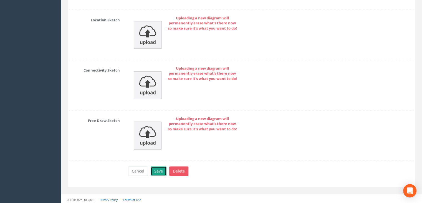
click at [160, 169] on button "Save" at bounding box center [159, 170] width 16 height 9
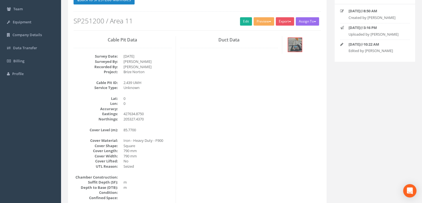
scroll to position [0, 0]
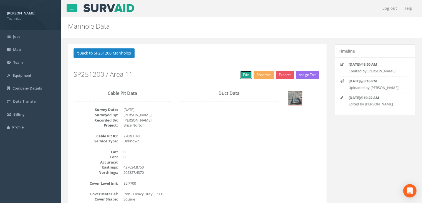
click at [240, 71] on link "Edit" at bounding box center [246, 74] width 12 height 8
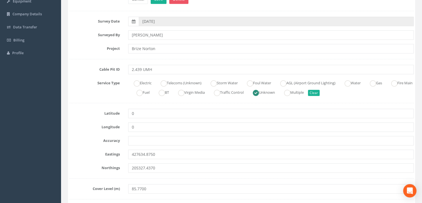
scroll to position [111, 0]
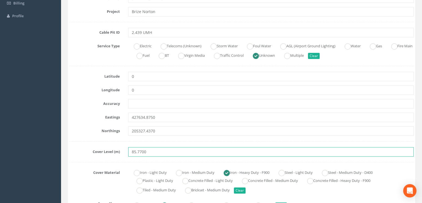
drag, startPoint x: 151, startPoint y: 153, endPoint x: 105, endPoint y: 151, distance: 46.1
click at [105, 151] on div "Cover Level (m) 85.7700" at bounding box center [241, 151] width 353 height 9
paste input "443"
type input "85.7443"
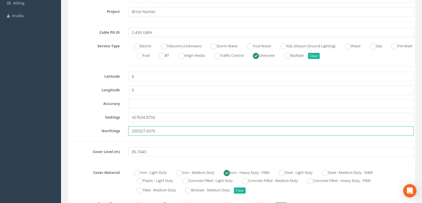
click at [144, 132] on input "205327.4370" at bounding box center [271, 130] width 286 height 9
click at [159, 128] on input "205327.4370" at bounding box center [271, 130] width 286 height 9
paste input "5.563"
type input "205325.5630"
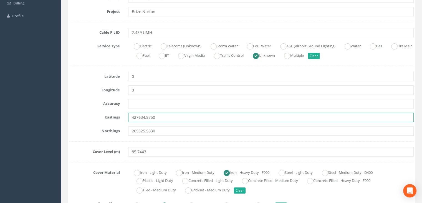
click at [147, 119] on input "427634.8750" at bounding box center [271, 116] width 286 height 9
paste input "3.4579"
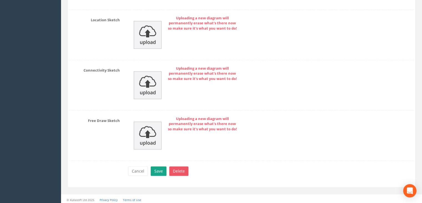
type input "427633.4579"
click at [164, 169] on button "Save" at bounding box center [159, 170] width 16 height 9
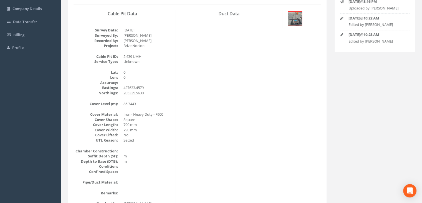
scroll to position [0, 0]
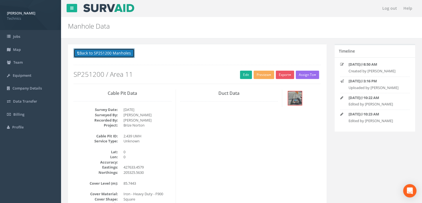
click at [120, 52] on button "Back to SP251200 Manholes" at bounding box center [104, 52] width 61 height 9
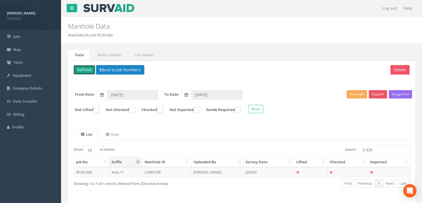
click at [80, 67] on button "Refresh" at bounding box center [85, 69] width 22 height 9
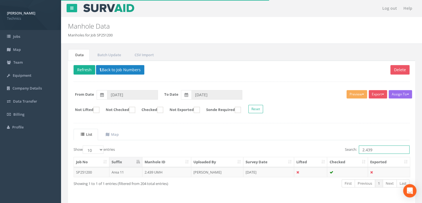
click at [372, 147] on input "2.439" at bounding box center [384, 149] width 51 height 8
click at [304, 170] on td at bounding box center [310, 172] width 33 height 10
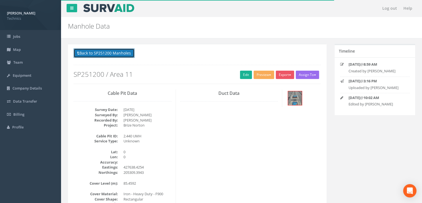
click at [127, 57] on button "Back to SP251200 Manholes" at bounding box center [104, 52] width 61 height 9
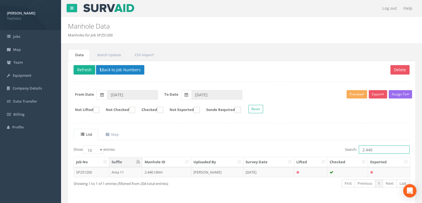
click at [378, 148] on input "2.440" at bounding box center [384, 149] width 51 height 8
click at [288, 169] on td "[DATE]" at bounding box center [268, 172] width 51 height 10
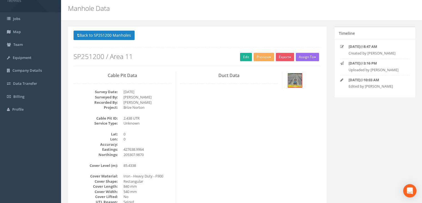
scroll to position [28, 0]
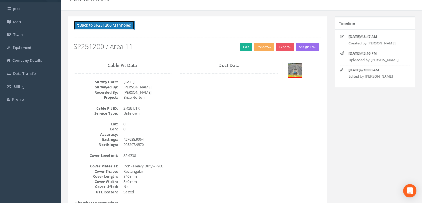
click at [130, 25] on button "Back to SP251200 Manholes" at bounding box center [104, 25] width 61 height 9
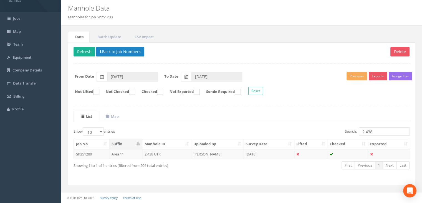
scroll to position [17, 0]
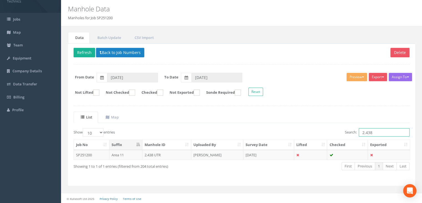
click at [381, 132] on input "2.438" at bounding box center [384, 132] width 51 height 8
type input "2.437"
click at [269, 150] on td "[DATE]" at bounding box center [268, 155] width 51 height 10
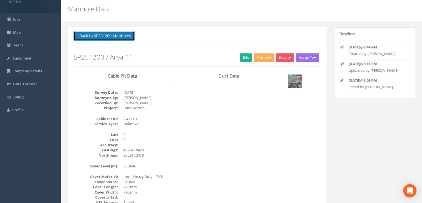
click at [116, 37] on button "Back to SP251200 Manholes" at bounding box center [104, 35] width 61 height 9
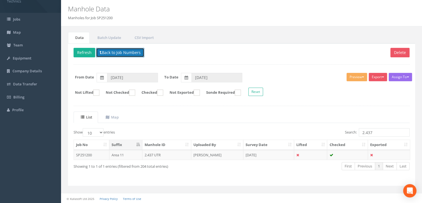
click at [122, 51] on button "Back to Job Numbers" at bounding box center [120, 52] width 48 height 9
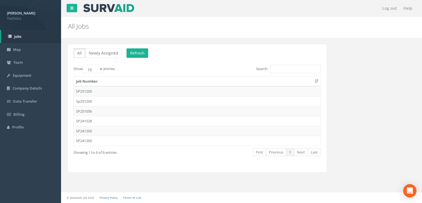
click at [110, 145] on div "Job Number SP251200 Sp251200 SP251056 SP241528 SP241200 SP241200" at bounding box center [197, 110] width 256 height 73
click at [108, 140] on td "SP241200" at bounding box center [197, 140] width 247 height 10
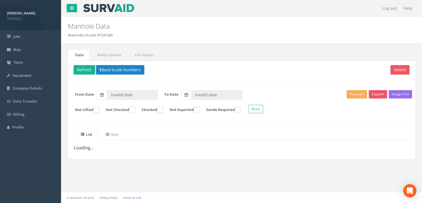
type input "[DATE]"
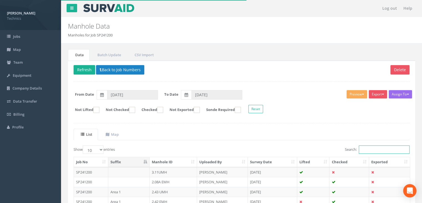
click at [379, 149] on input "Search:" at bounding box center [384, 149] width 51 height 8
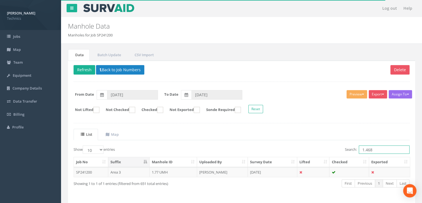
type input "1.468"
click at [108, 70] on button "Back to Job Numbers" at bounding box center [120, 69] width 48 height 9
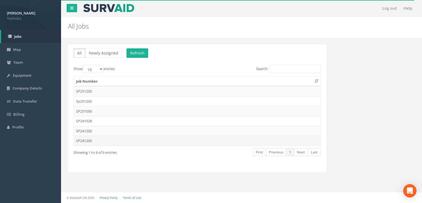
click at [107, 138] on td "SP241200" at bounding box center [197, 140] width 247 height 10
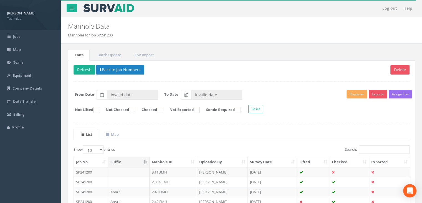
type input "[DATE]"
click at [371, 150] on input "Search:" at bounding box center [384, 149] width 51 height 8
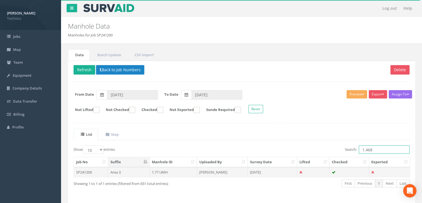
type input "1.468"
click at [254, 168] on td "[DATE]" at bounding box center [272, 172] width 49 height 10
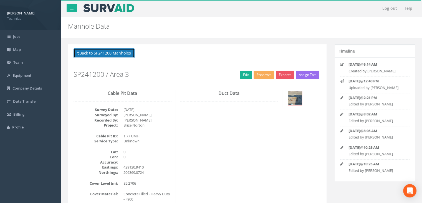
click at [104, 49] on button "Back to SP241200 Manholes" at bounding box center [104, 52] width 61 height 9
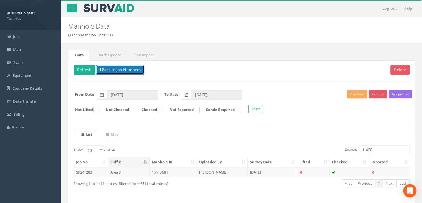
click at [118, 72] on button "Back to Job Numbers" at bounding box center [120, 69] width 48 height 9
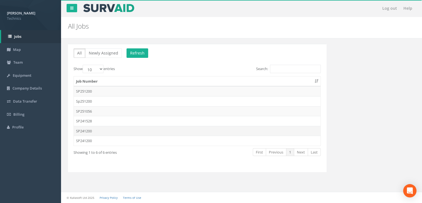
click at [96, 132] on td "SP241200" at bounding box center [197, 131] width 247 height 10
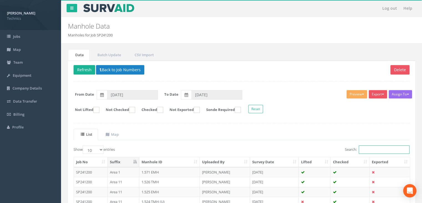
click at [371, 152] on input "Search:" at bounding box center [384, 149] width 51 height 8
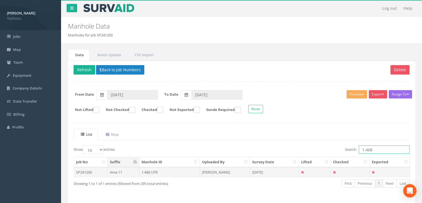
type input "1.468"
click at [258, 173] on td "[DATE]" at bounding box center [274, 172] width 49 height 10
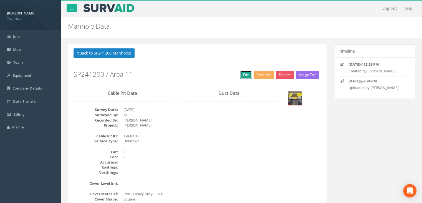
click at [247, 75] on link "Edit" at bounding box center [246, 74] width 12 height 8
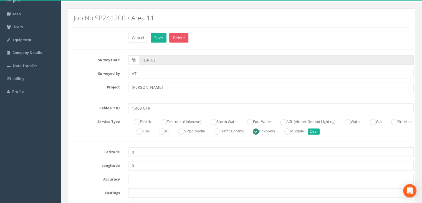
scroll to position [83, 0]
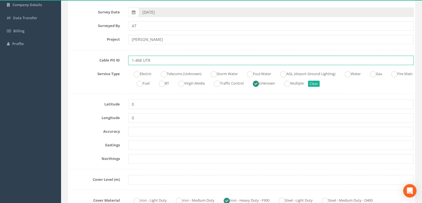
drag, startPoint x: 156, startPoint y: 62, endPoint x: 145, endPoint y: 61, distance: 11.4
click at [145, 61] on input "1.468 UTR" at bounding box center [271, 60] width 286 height 9
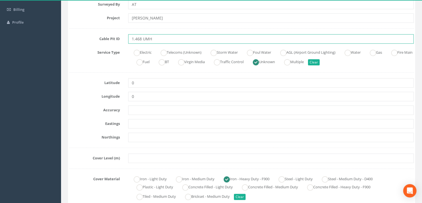
scroll to position [111, 0]
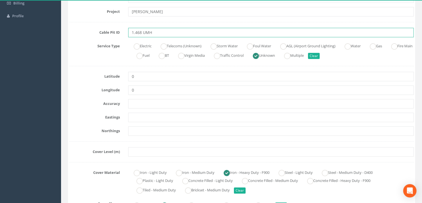
type input "1.468 UMH"
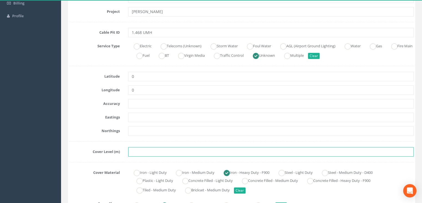
click at [151, 152] on input "text" at bounding box center [271, 151] width 286 height 9
paste input "85.0002"
type input "85.0002"
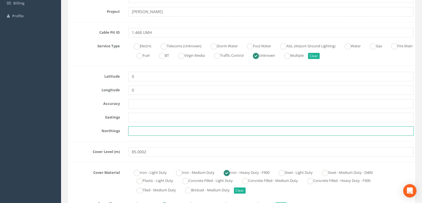
click at [137, 133] on input "text" at bounding box center [271, 130] width 286 height 9
paste input "205277.4096"
type input "205277.4096"
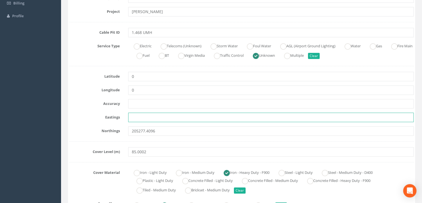
click at [132, 117] on input "text" at bounding box center [271, 116] width 286 height 9
paste input "427647.9882"
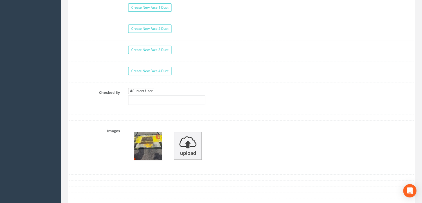
type input "427647.9882"
click at [143, 88] on link "Current User" at bounding box center [141, 91] width 26 height 6
type input "[PERSON_NAME]"
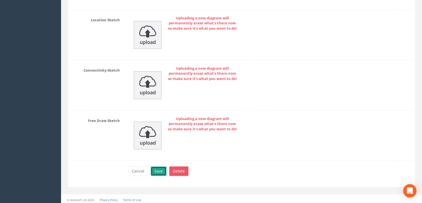
click at [161, 167] on button "Save" at bounding box center [159, 170] width 16 height 9
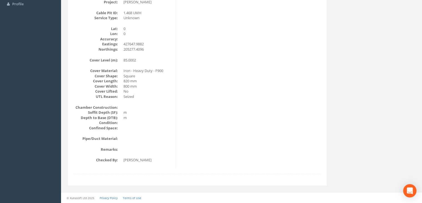
scroll to position [12, 0]
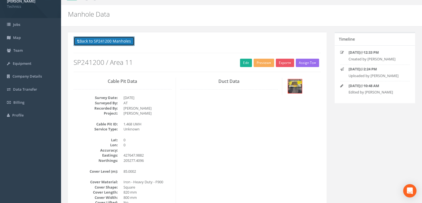
click at [125, 44] on button "Back to SP241200 Manholes" at bounding box center [104, 40] width 61 height 9
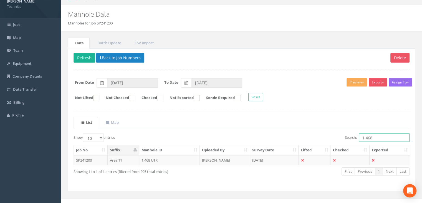
click at [373, 139] on input "1.468" at bounding box center [384, 137] width 51 height 8
click at [271, 156] on td "[DATE]" at bounding box center [274, 160] width 49 height 10
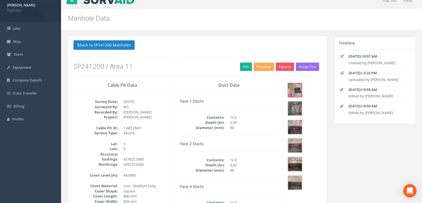
scroll to position [0, 0]
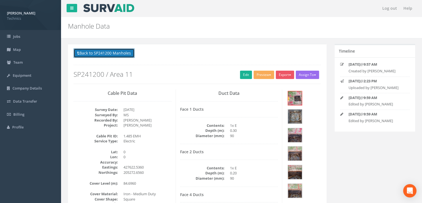
click at [117, 56] on button "Back to SP241200 Manholes" at bounding box center [104, 52] width 61 height 9
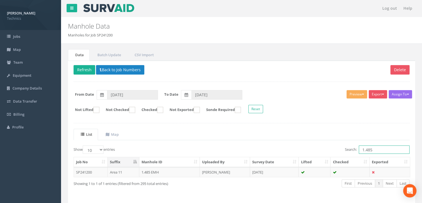
click at [373, 149] on input "1.485" at bounding box center [384, 149] width 51 height 8
type input "1.466"
click at [227, 172] on td "[PERSON_NAME]" at bounding box center [225, 172] width 50 height 10
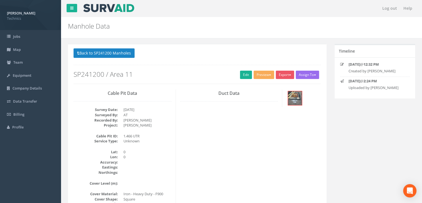
click at [237, 73] on h2 "SP241200 / Area 11" at bounding box center [197, 73] width 247 height 7
click at [242, 76] on link "Edit" at bounding box center [246, 74] width 12 height 8
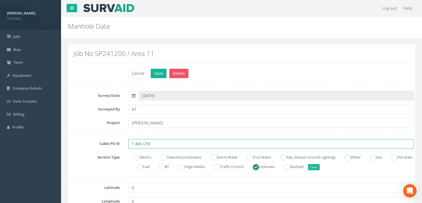
click at [165, 142] on input "1.466 UTR" at bounding box center [271, 143] width 286 height 9
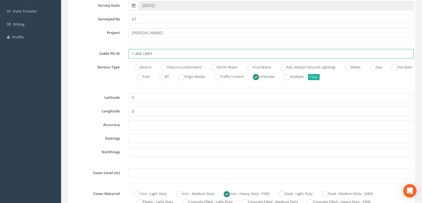
scroll to position [139, 0]
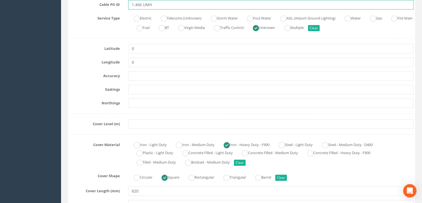
type input "1.466 UMH"
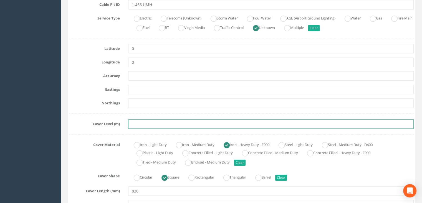
click at [140, 126] on input "text" at bounding box center [271, 123] width 286 height 9
paste input "84.6315"
type input "84.6315"
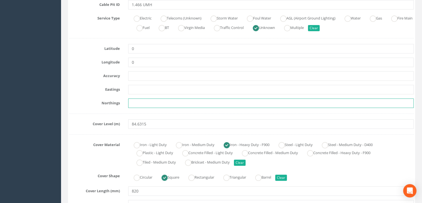
click at [143, 104] on input "text" at bounding box center [271, 102] width 286 height 9
paste input "205249.8928"
type input "205249.8928"
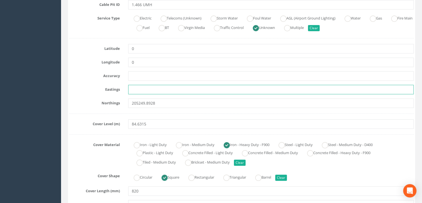
click at [146, 86] on input "text" at bounding box center [271, 89] width 286 height 9
paste input "427657.0860"
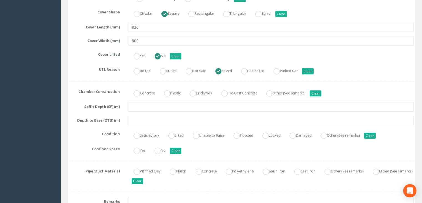
scroll to position [361, 0]
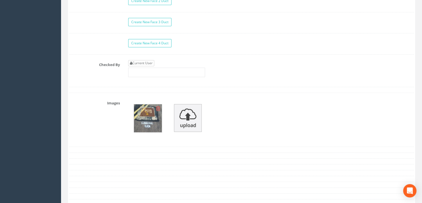
type input "427657.0860"
click at [143, 63] on link "Current User" at bounding box center [141, 63] width 26 height 6
type input "[PERSON_NAME]"
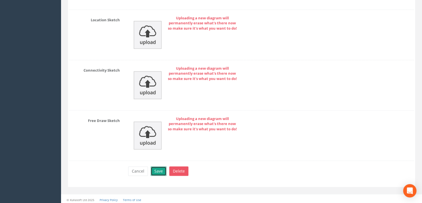
click at [159, 166] on button "Save" at bounding box center [159, 170] width 16 height 9
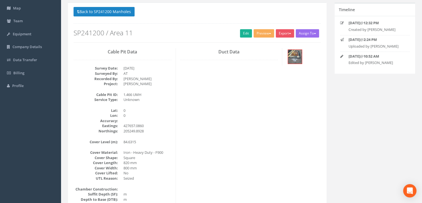
scroll to position [0, 0]
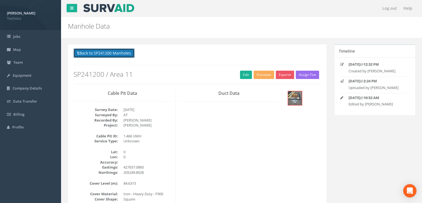
click at [124, 56] on button "Back to SP241200 Manholes" at bounding box center [104, 52] width 61 height 9
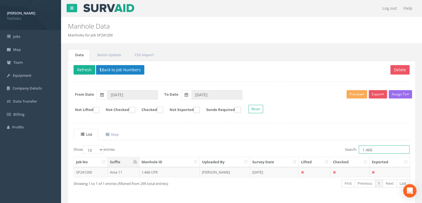
click at [376, 151] on input "1.466" at bounding box center [384, 149] width 51 height 8
click at [89, 70] on button "Refresh" at bounding box center [85, 69] width 22 height 9
click at [376, 151] on input "1.466" at bounding box center [384, 149] width 51 height 8
type input "1.467"
click at [271, 173] on td "[DATE]" at bounding box center [274, 172] width 49 height 10
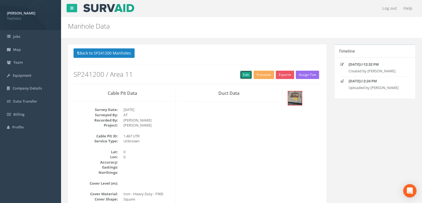
click at [248, 73] on link "Edit" at bounding box center [246, 74] width 12 height 8
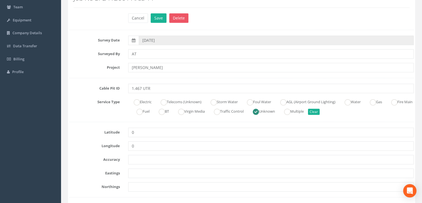
scroll to position [56, 0]
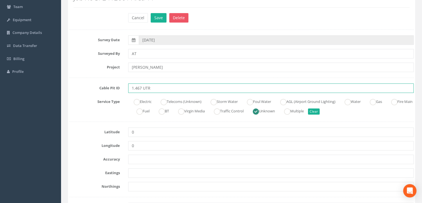
click at [156, 89] on input "1.467 UTR" at bounding box center [271, 87] width 286 height 9
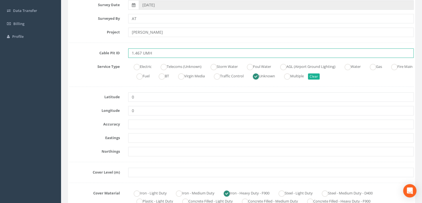
scroll to position [139, 0]
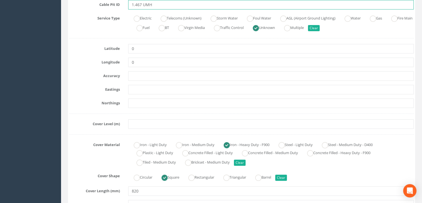
type input "1.467 UMH"
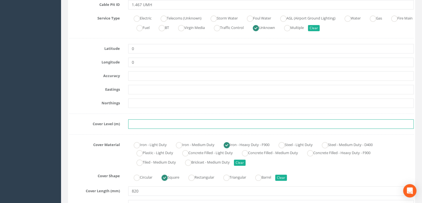
click at [145, 120] on input "text" at bounding box center [271, 123] width 286 height 9
paste input "84.5297"
type input "84.5297"
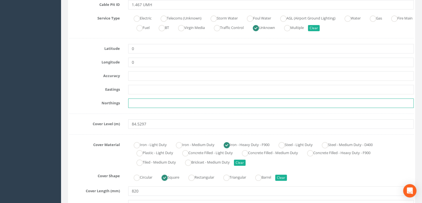
click at [152, 99] on input "text" at bounding box center [271, 102] width 286 height 9
paste input "205248.9938"
type input "205248.9938"
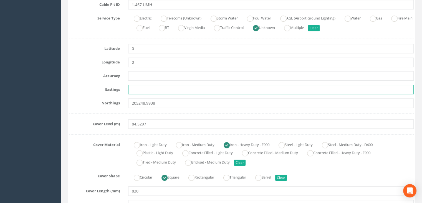
click at [147, 91] on input "text" at bounding box center [271, 89] width 286 height 9
paste input "427652.6725"
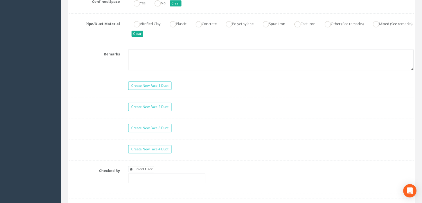
scroll to position [500, 0]
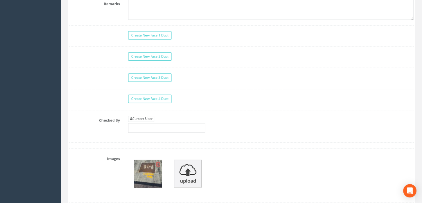
type input "427652.6725"
click at [154, 119] on div "Current User" at bounding box center [166, 123] width 77 height 17
click at [149, 117] on link "Current User" at bounding box center [141, 118] width 26 height 6
type input "[PERSON_NAME]"
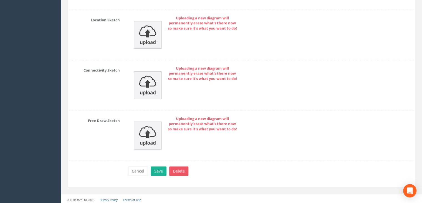
click at [162, 173] on div "Cancel Save Delete" at bounding box center [271, 171] width 294 height 11
click at [159, 169] on button "Save" at bounding box center [159, 170] width 16 height 9
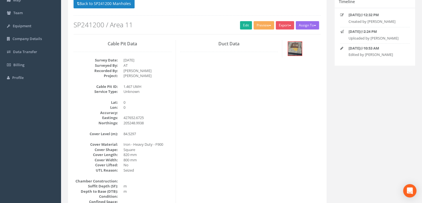
scroll to position [0, 0]
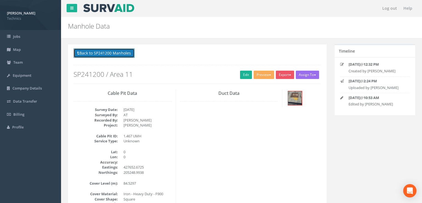
click at [125, 54] on button "Back to SP241200 Manholes" at bounding box center [104, 52] width 61 height 9
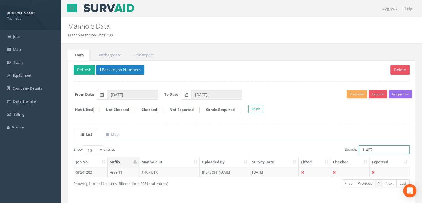
click at [379, 150] on input "1.467" at bounding box center [384, 149] width 51 height 8
type input "1.463"
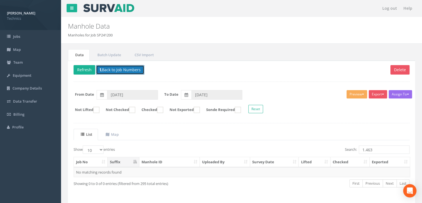
click at [111, 68] on button "Back to Job Numbers" at bounding box center [120, 69] width 48 height 9
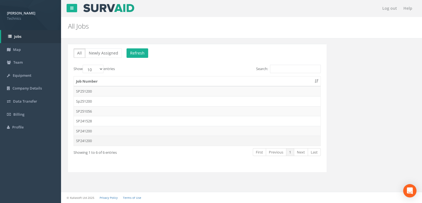
click at [101, 138] on td "SP241200" at bounding box center [197, 140] width 247 height 10
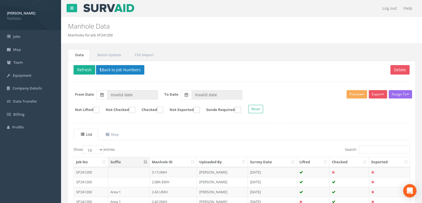
type input "[DATE]"
click at [376, 149] on input "Search:" at bounding box center [384, 149] width 51 height 8
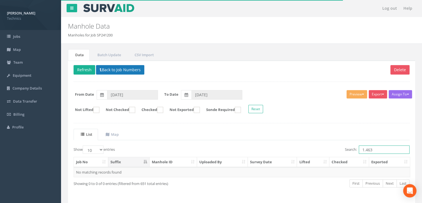
type input "1.463"
click at [134, 73] on button "Back to Job Numbers" at bounding box center [120, 69] width 48 height 9
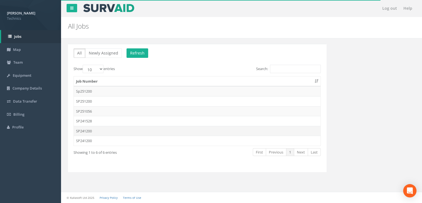
click at [104, 131] on td "SP241200" at bounding box center [197, 131] width 247 height 10
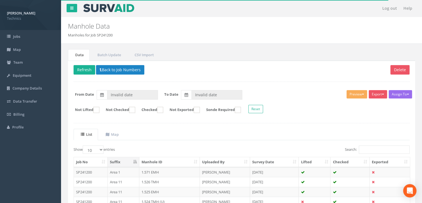
type input "[DATE]"
click at [372, 150] on input "Search:" at bounding box center [384, 149] width 51 height 8
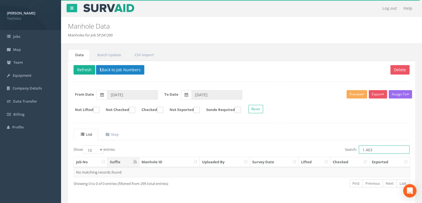
type input "1.463"
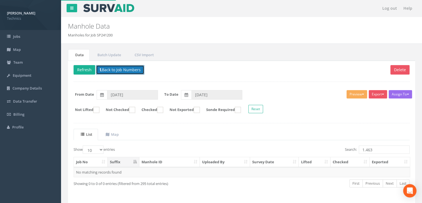
click at [120, 70] on button "Back to Job Numbers" at bounding box center [120, 69] width 48 height 9
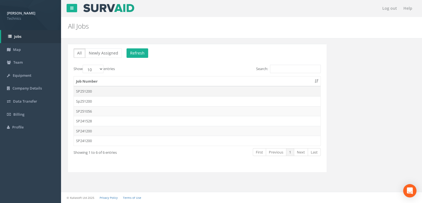
click at [104, 92] on td "SP251200" at bounding box center [197, 91] width 247 height 10
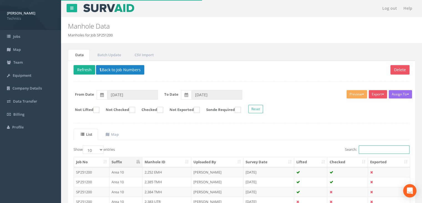
click at [371, 148] on input "Search:" at bounding box center [384, 149] width 51 height 8
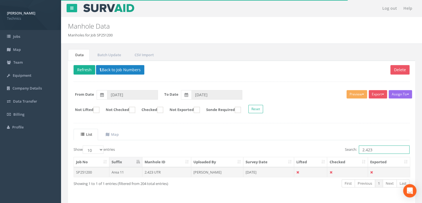
type input "2.423"
click at [219, 174] on td "[PERSON_NAME]" at bounding box center [217, 172] width 52 height 10
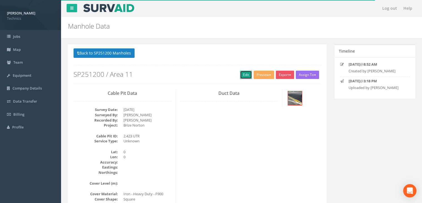
click at [243, 72] on link "Edit" at bounding box center [246, 74] width 12 height 8
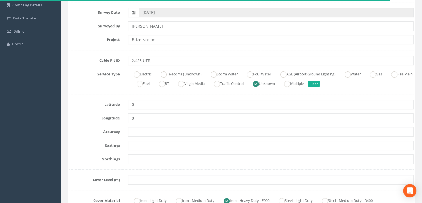
scroll to position [83, 0]
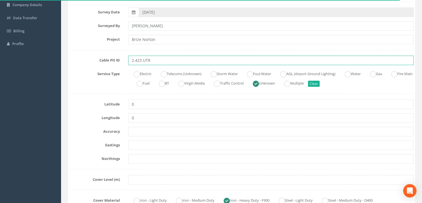
click at [152, 59] on input "2.423 UTR" at bounding box center [271, 60] width 286 height 9
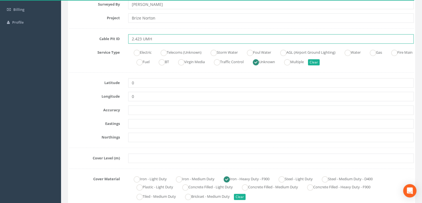
scroll to position [111, 0]
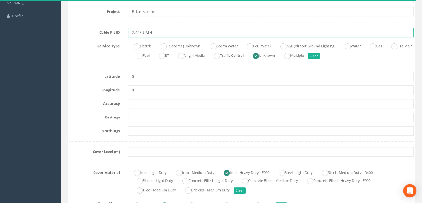
type input "2.423 UMH"
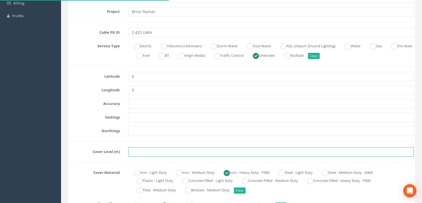
click at [151, 152] on input "text" at bounding box center [271, 151] width 286 height 9
paste input "83.8536"
type input "83.8536"
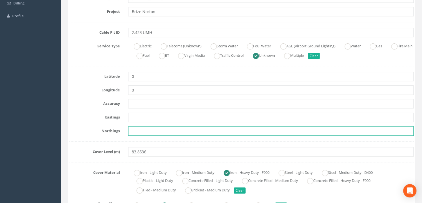
click at [164, 128] on input "text" at bounding box center [271, 130] width 286 height 9
paste input "205191.9664"
type input "205191.9664"
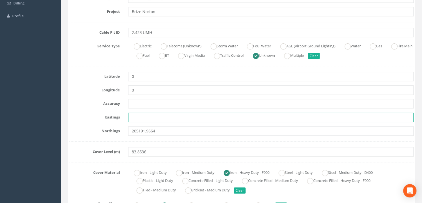
click at [170, 114] on input "text" at bounding box center [271, 116] width 286 height 9
paste input "427706.6896"
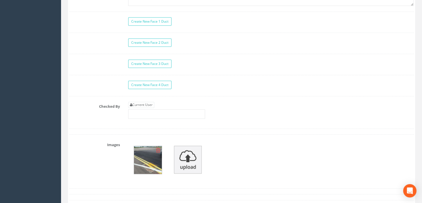
scroll to position [527, 0]
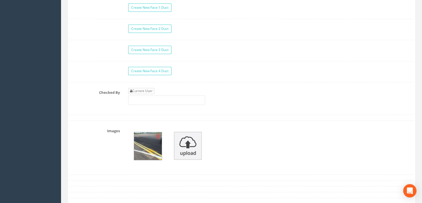
type input "427706.6896"
click at [144, 89] on link "Current User" at bounding box center [141, 91] width 26 height 6
type input "[PERSON_NAME]"
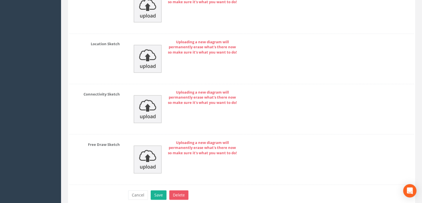
scroll to position [868, 0]
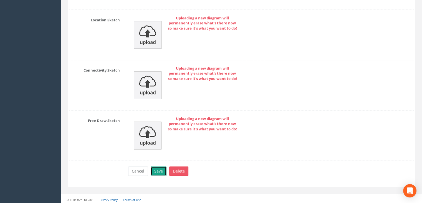
click at [163, 169] on button "Save" at bounding box center [159, 170] width 16 height 9
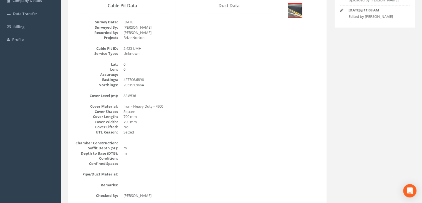
scroll to position [12, 0]
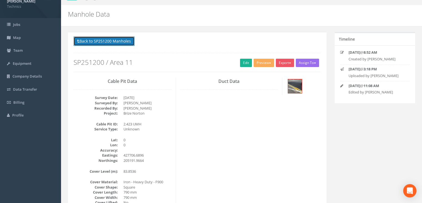
click at [125, 40] on button "Back to SP251200 Manholes" at bounding box center [104, 40] width 61 height 9
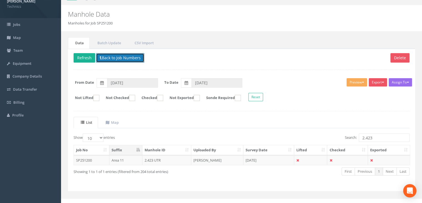
click at [131, 61] on button "Back to Job Numbers" at bounding box center [120, 57] width 48 height 9
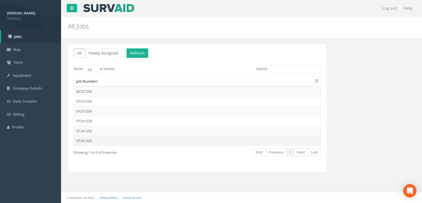
click at [107, 136] on td "SP241200" at bounding box center [197, 140] width 247 height 10
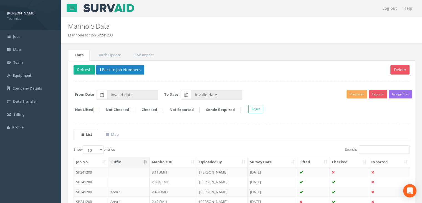
type input "[DATE]"
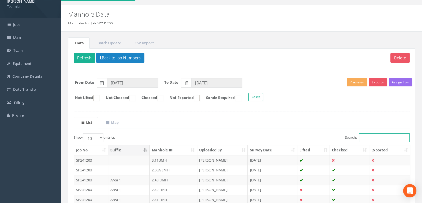
click at [361, 137] on input "Search:" at bounding box center [384, 137] width 51 height 8
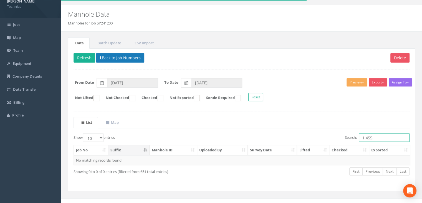
type input "1.455"
click at [124, 56] on button "Back to Job Numbers" at bounding box center [120, 57] width 48 height 9
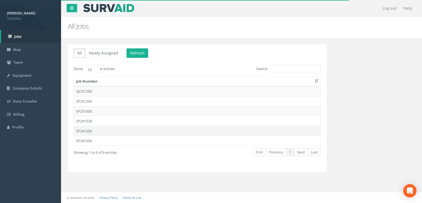
click at [102, 130] on td "SP241200" at bounding box center [197, 131] width 247 height 10
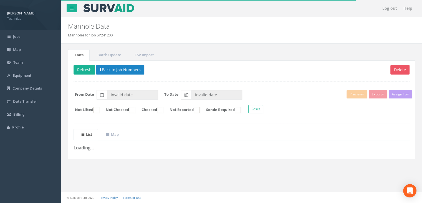
type input "[DATE]"
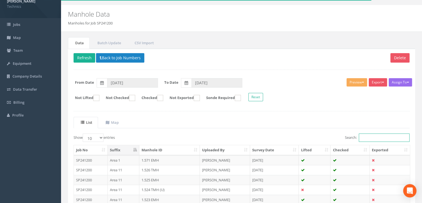
click at [364, 135] on input "Search:" at bounding box center [384, 137] width 51 height 8
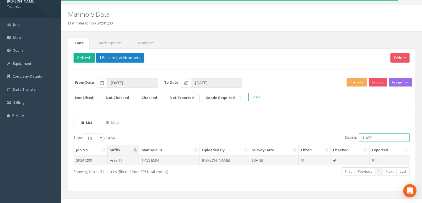
type input "1.455"
click at [230, 158] on td "[PERSON_NAME]" at bounding box center [225, 160] width 50 height 10
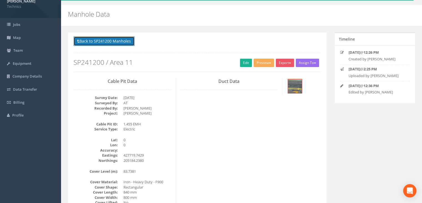
drag, startPoint x: 129, startPoint y: 41, endPoint x: 133, endPoint y: 47, distance: 6.9
click at [129, 40] on button "Back to SP241200 Manholes" at bounding box center [104, 40] width 61 height 9
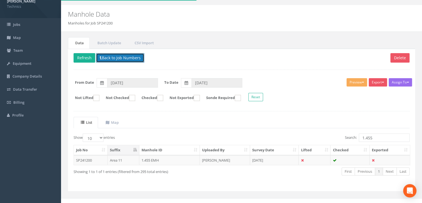
click at [123, 58] on button "Back to Job Numbers" at bounding box center [120, 57] width 48 height 9
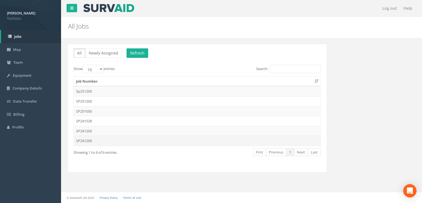
click at [106, 141] on td "SP241200" at bounding box center [197, 140] width 247 height 10
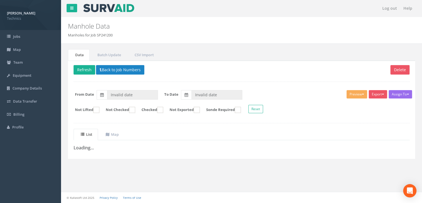
type input "[DATE]"
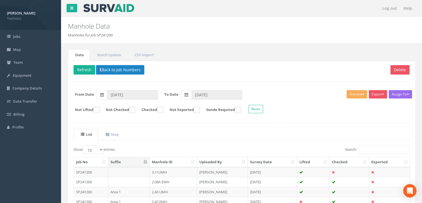
scroll to position [12, 0]
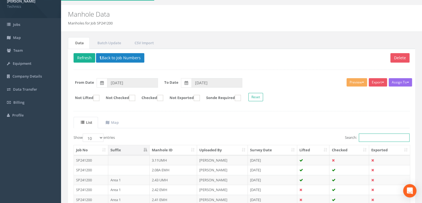
click at [374, 137] on input "Search:" at bounding box center [384, 137] width 51 height 8
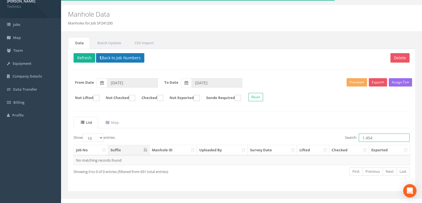
type input "1.454"
click at [114, 54] on button "Back to Job Numbers" at bounding box center [120, 57] width 48 height 9
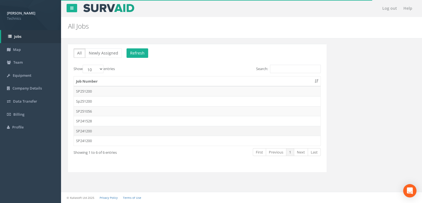
click at [95, 133] on td "SP241200" at bounding box center [197, 131] width 247 height 10
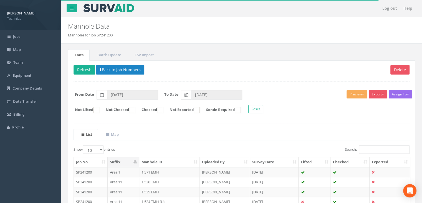
scroll to position [12, 0]
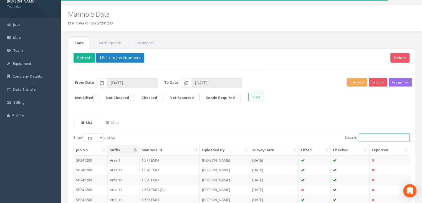
click at [363, 134] on input "Search:" at bounding box center [384, 137] width 51 height 8
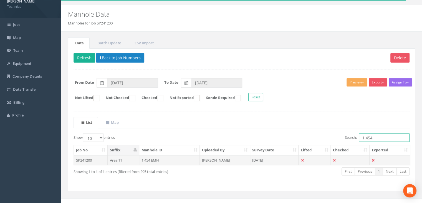
type input "1.454"
click at [266, 159] on td "[DATE]" at bounding box center [274, 160] width 49 height 10
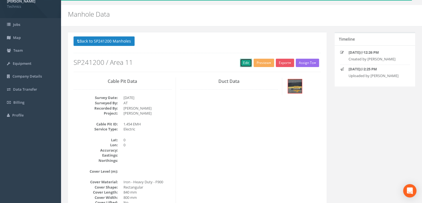
click at [243, 63] on link "Edit" at bounding box center [246, 63] width 12 height 8
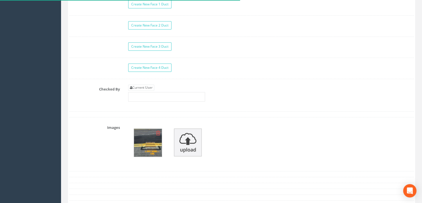
scroll to position [567, 0]
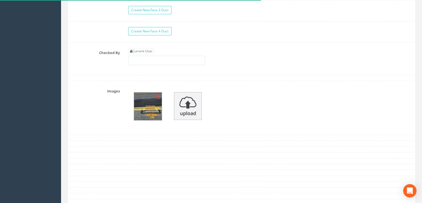
click at [150, 110] on img at bounding box center [148, 106] width 28 height 28
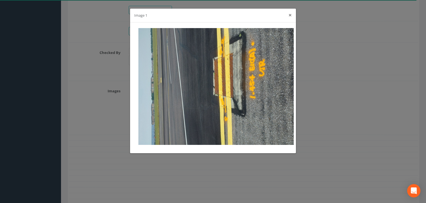
click at [289, 16] on button "×" at bounding box center [290, 15] width 3 height 6
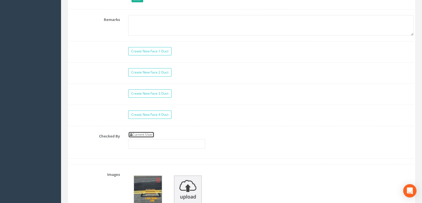
click at [142, 132] on link "Current User" at bounding box center [141, 134] width 26 height 6
type input "[PERSON_NAME]"
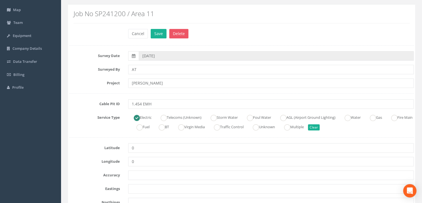
scroll to position [95, 0]
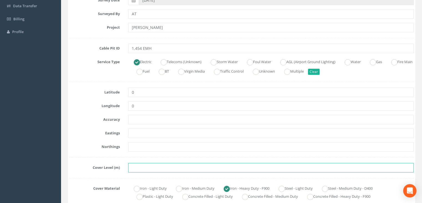
click at [142, 166] on input "text" at bounding box center [271, 167] width 286 height 9
paste input "83.6406"
type input "83.6406"
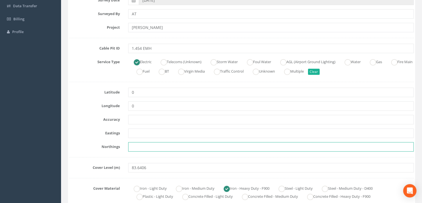
click at [157, 150] on input "text" at bounding box center [271, 146] width 286 height 9
paste input "205177.4255"
type input "205177.4255"
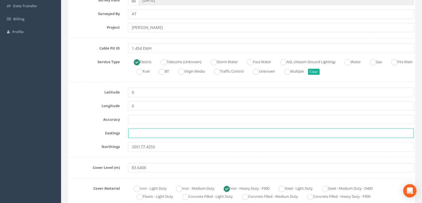
click at [146, 135] on input "text" at bounding box center [271, 132] width 286 height 9
paste input "427734.2175"
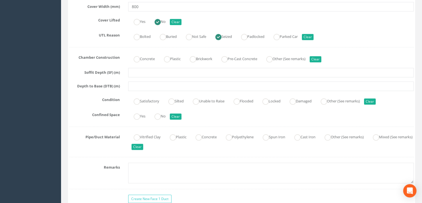
scroll to position [373, 0]
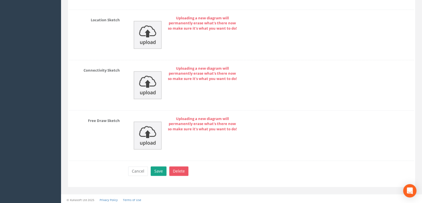
type input "427734.2175"
click at [164, 168] on button "Save" at bounding box center [159, 170] width 16 height 9
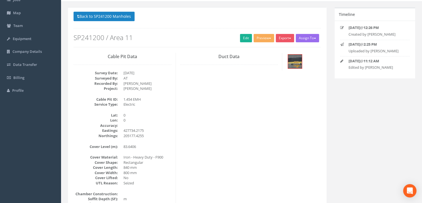
scroll to position [0, 0]
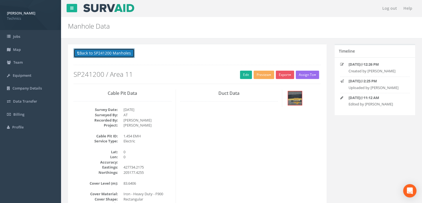
click at [121, 55] on button "Back to SP241200 Manholes" at bounding box center [104, 52] width 61 height 9
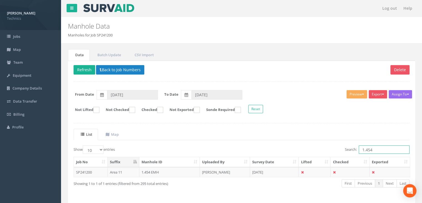
click at [376, 149] on input "1.454" at bounding box center [384, 149] width 51 height 8
type input "1.453"
click at [278, 175] on td "[DATE]" at bounding box center [274, 172] width 49 height 10
